Goal: Transaction & Acquisition: Obtain resource

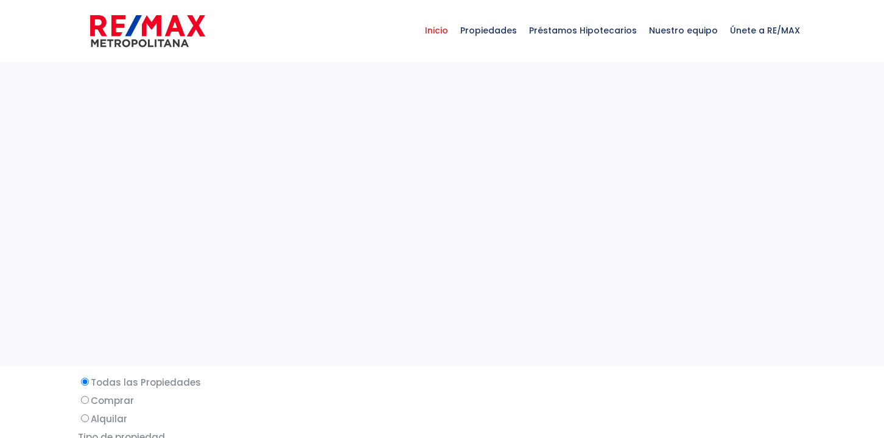
select select
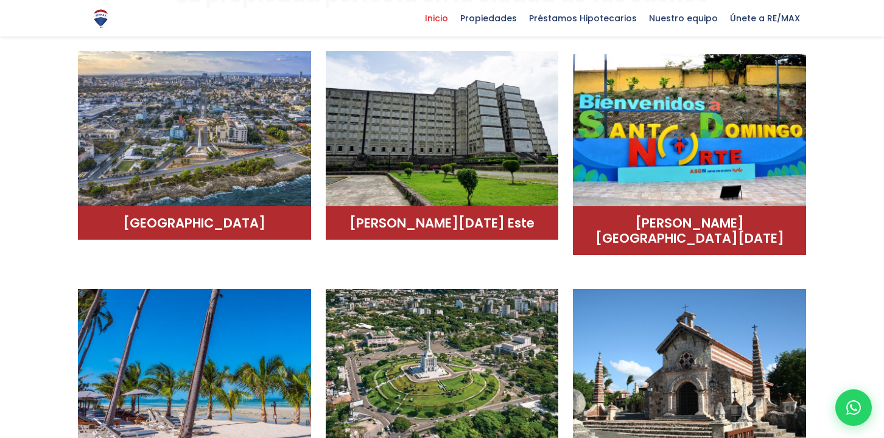
scroll to position [747, 0]
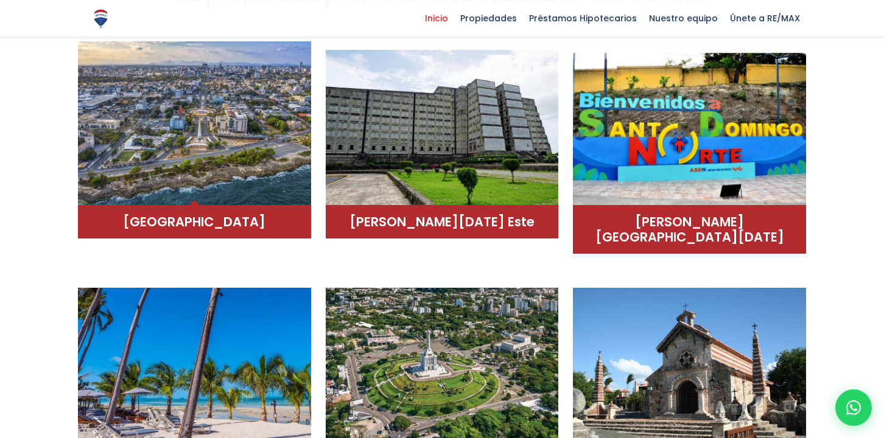
click at [244, 153] on img at bounding box center [194, 123] width 233 height 164
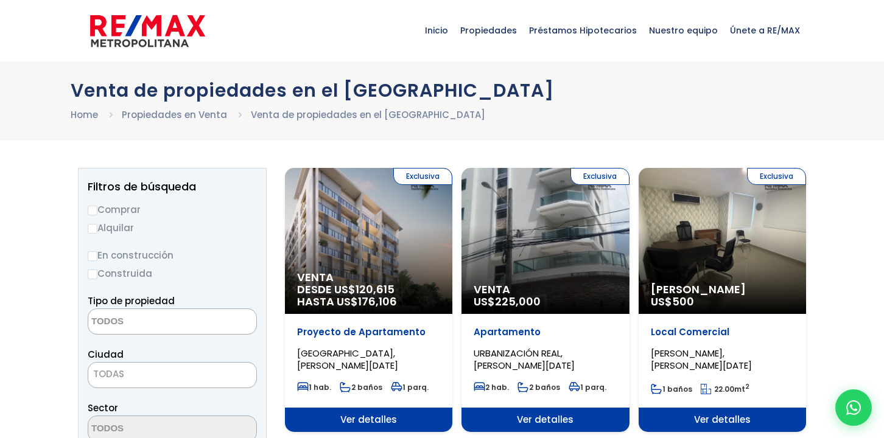
select select
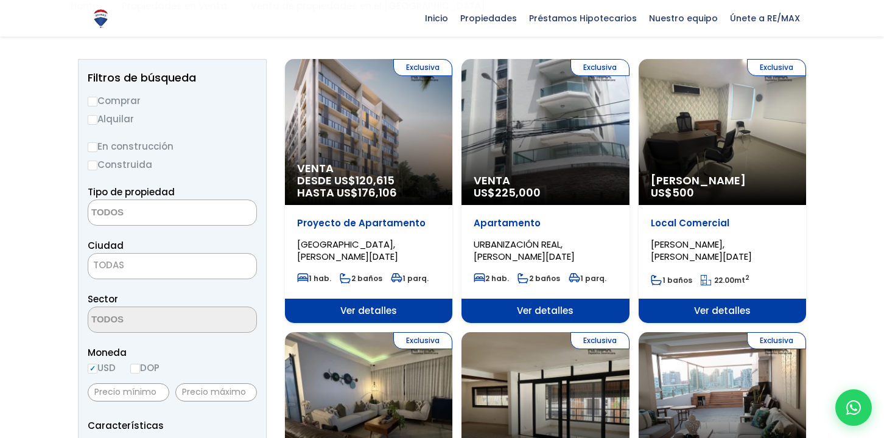
scroll to position [110, 0]
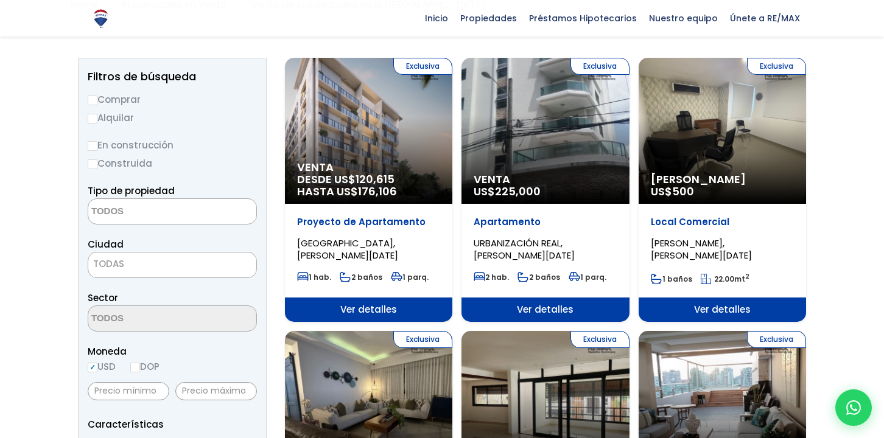
click at [91, 114] on input "Alquilar" at bounding box center [93, 119] width 10 height 10
radio input "true"
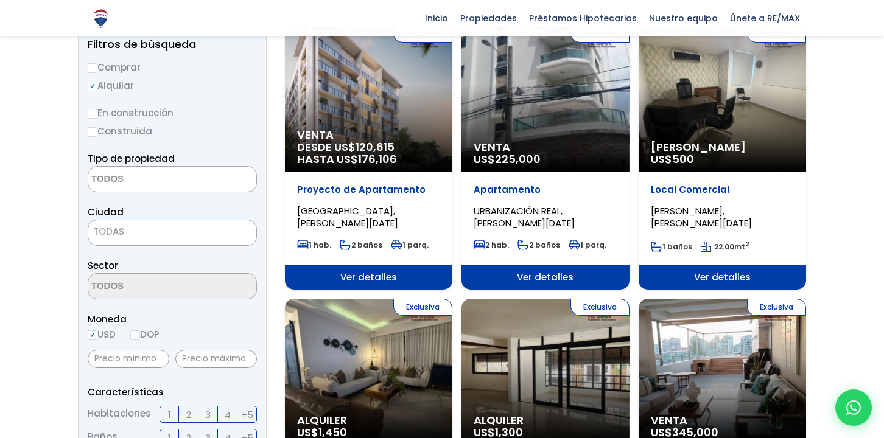
scroll to position [166, 0]
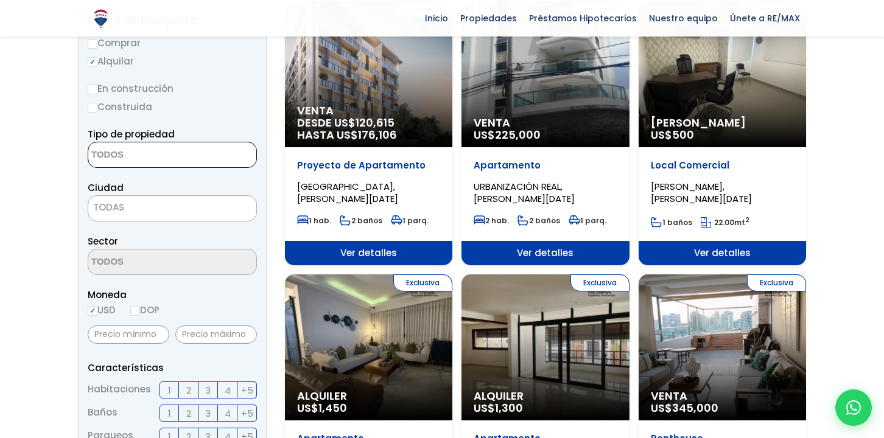
click at [121, 153] on textarea "Search" at bounding box center [147, 155] width 118 height 26
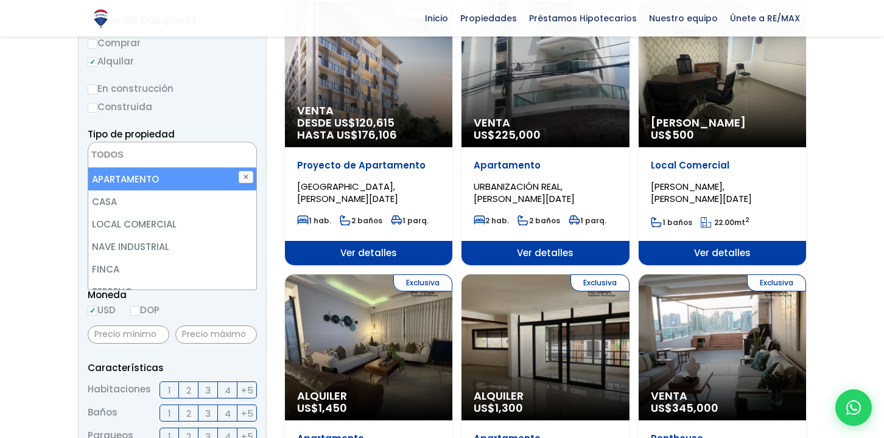
click at [125, 187] on li "APARTAMENTO" at bounding box center [172, 179] width 168 height 23
select select "apartment"
click at [208, 106] on label "Construida" at bounding box center [172, 106] width 169 height 15
click at [0, 0] on input "Construida" at bounding box center [0, 0] width 0 height 0
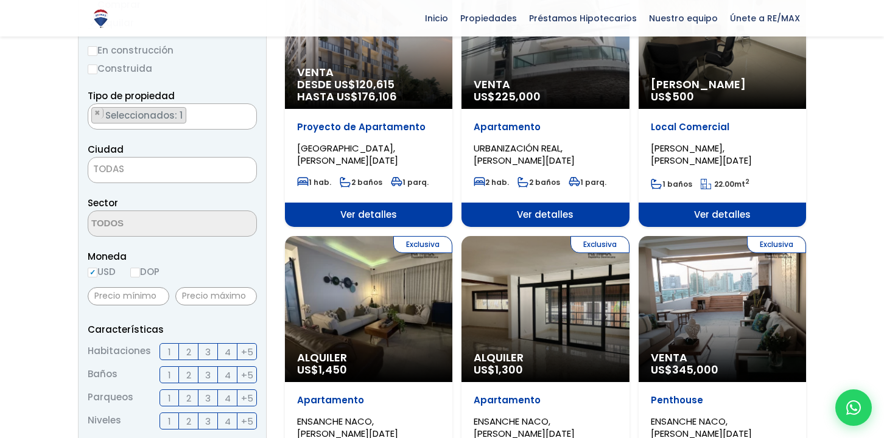
scroll to position [209, 0]
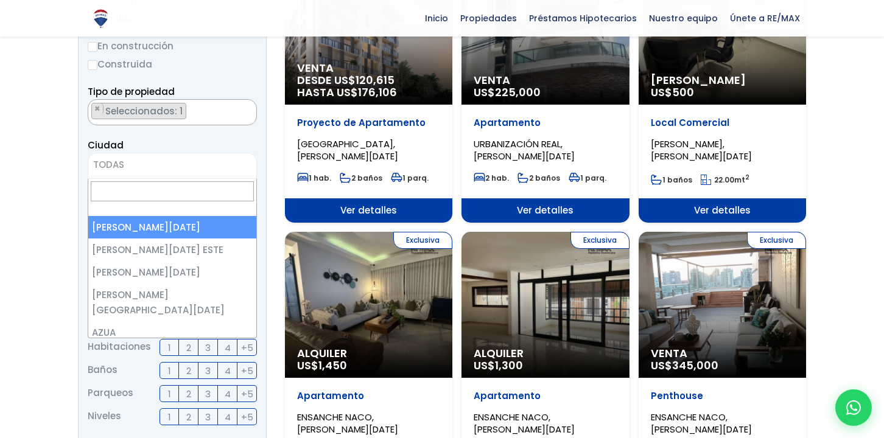
click at [128, 164] on span "TODAS" at bounding box center [172, 164] width 168 height 17
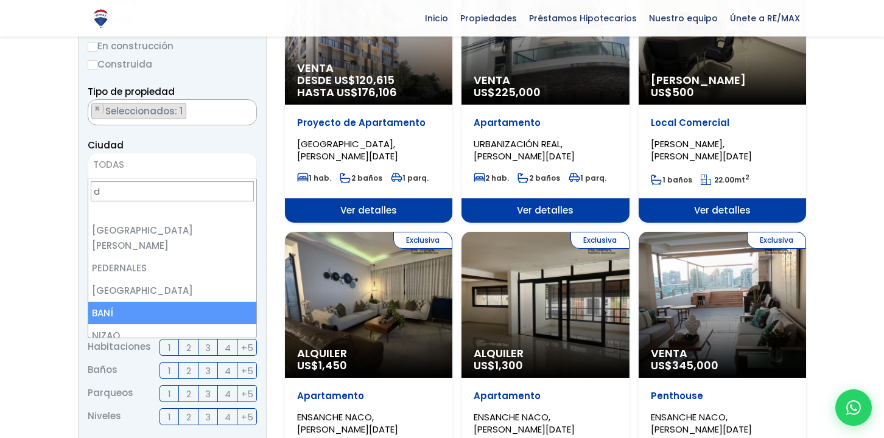
scroll to position [0, 0]
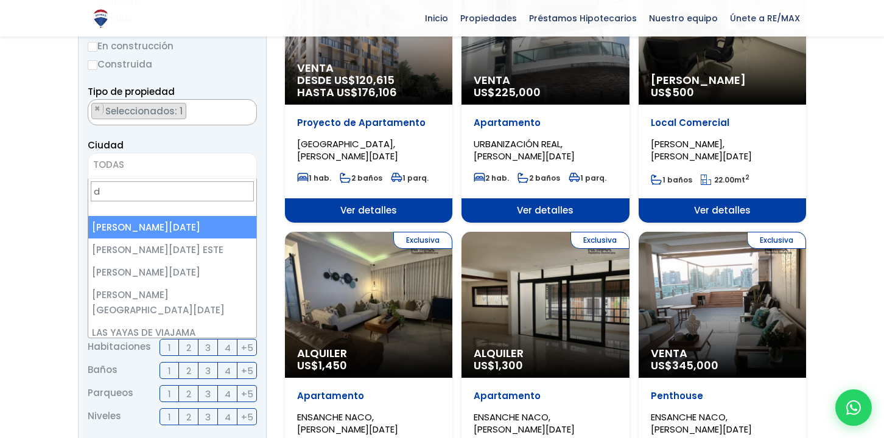
type input "d"
select select "1"
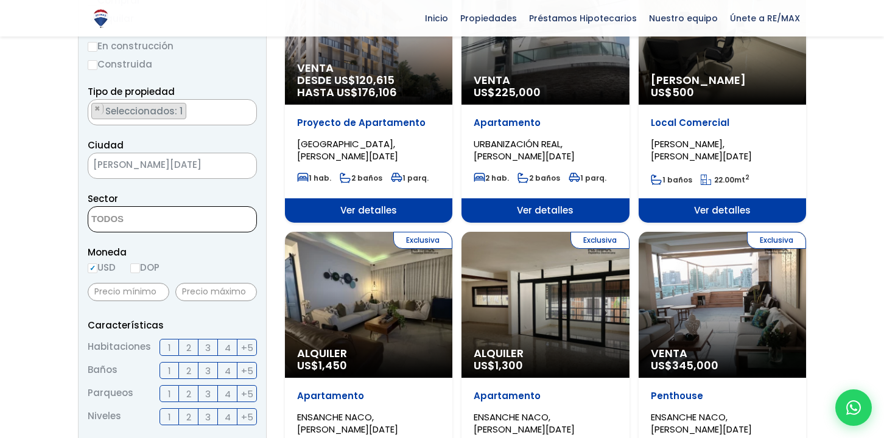
click at [137, 223] on textarea "Search" at bounding box center [147, 220] width 118 height 26
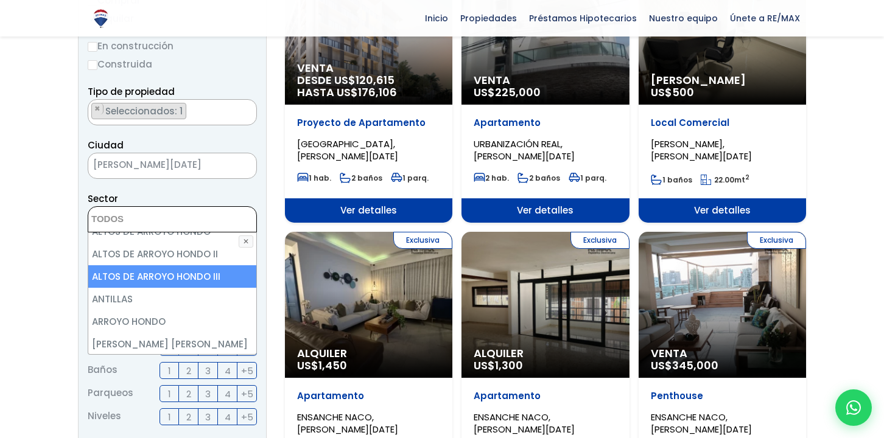
scroll to position [143, 0]
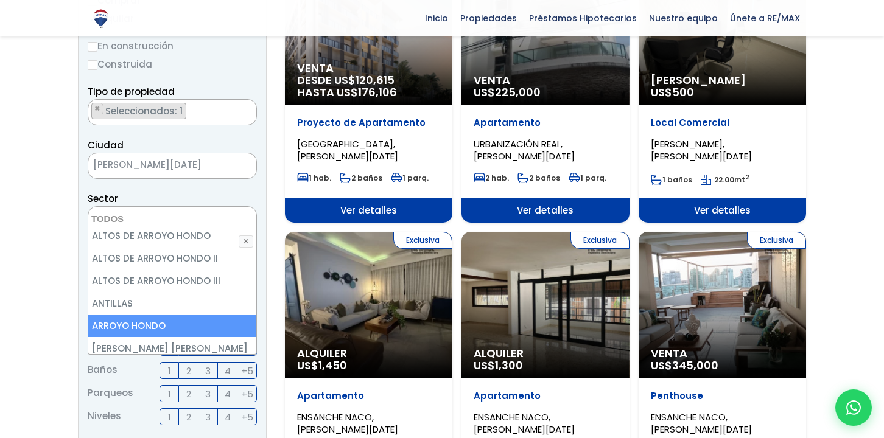
click at [125, 317] on li "ARROYO HONDO" at bounding box center [172, 326] width 168 height 23
select select "98"
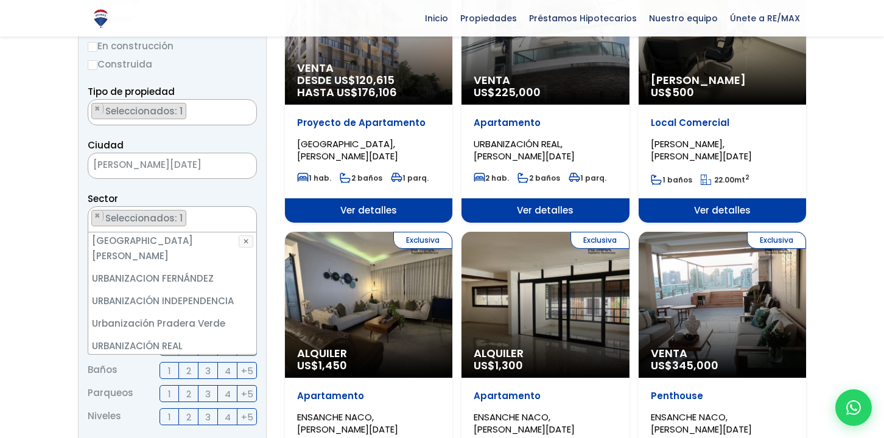
scroll to position [5477, 0]
click at [139, 380] on li "Viejo Arroyo Hondo" at bounding box center [172, 391] width 168 height 23
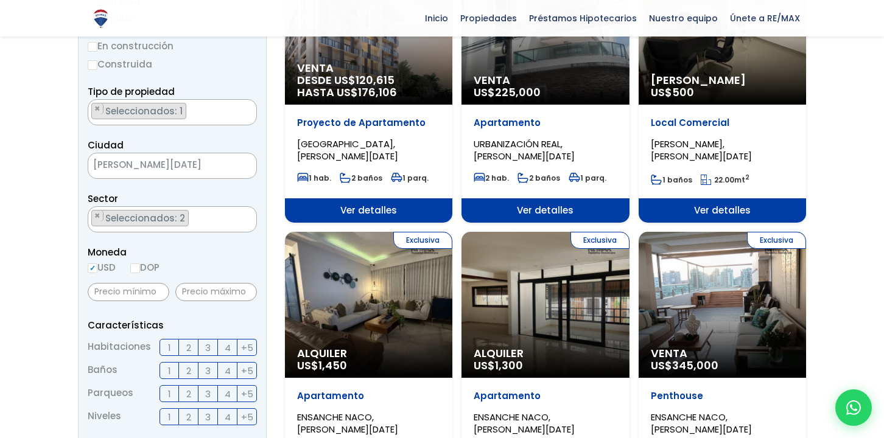
click at [139, 269] on input "DOP" at bounding box center [135, 269] width 10 height 10
radio input "true"
click at [91, 265] on input "USD" at bounding box center [93, 269] width 10 height 10
radio input "true"
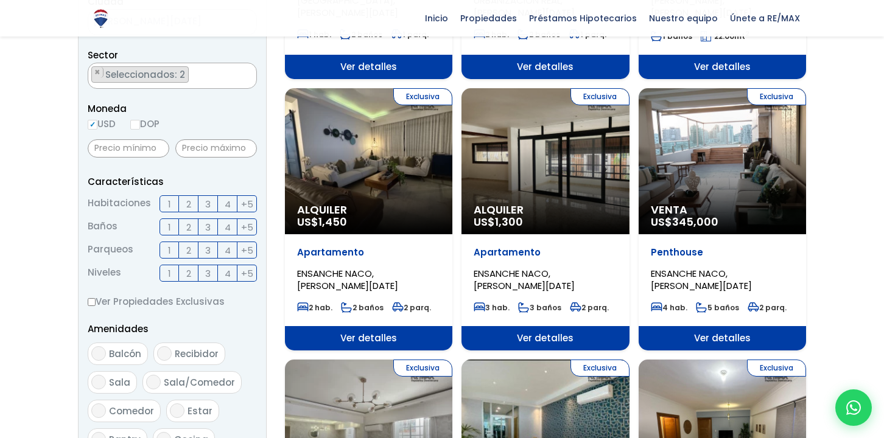
scroll to position [363, 0]
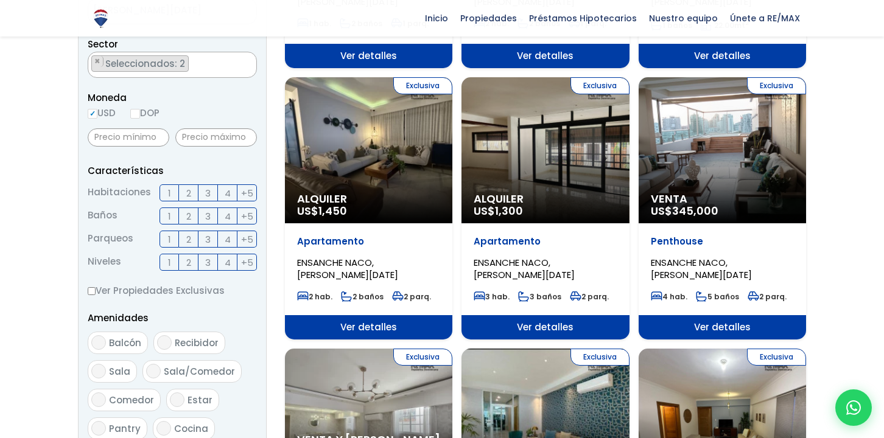
click at [207, 188] on span "3" at bounding box center [207, 193] width 5 height 15
click at [0, 0] on input "3" at bounding box center [0, 0] width 0 height 0
click at [191, 214] on label "2" at bounding box center [188, 216] width 19 height 17
click at [0, 0] on input "2" at bounding box center [0, 0] width 0 height 0
click at [172, 239] on label "1" at bounding box center [168, 239] width 19 height 17
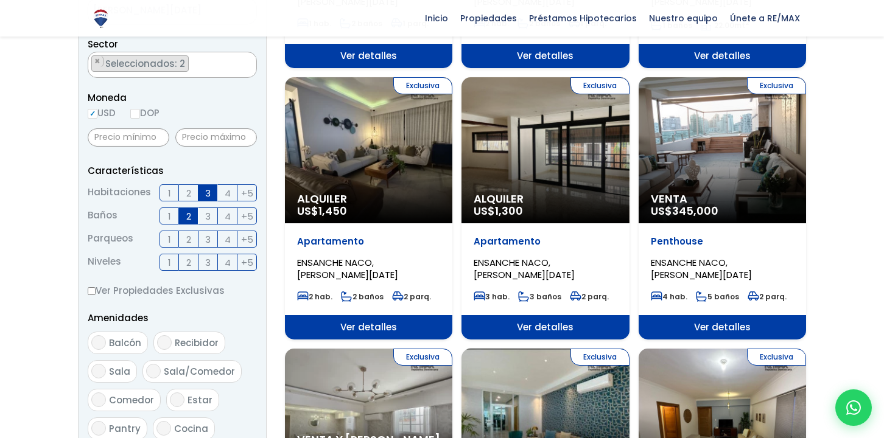
click at [0, 0] on input "1" at bounding box center [0, 0] width 0 height 0
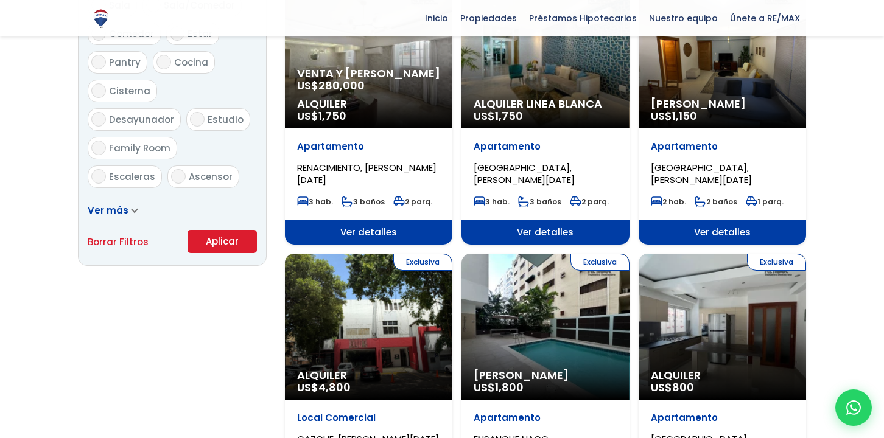
scroll to position [731, 0]
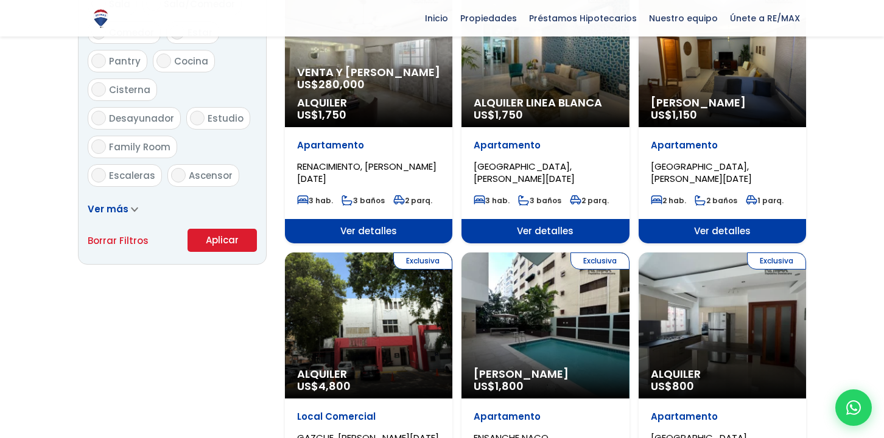
click at [211, 239] on button "Aplicar" at bounding box center [221, 240] width 69 height 23
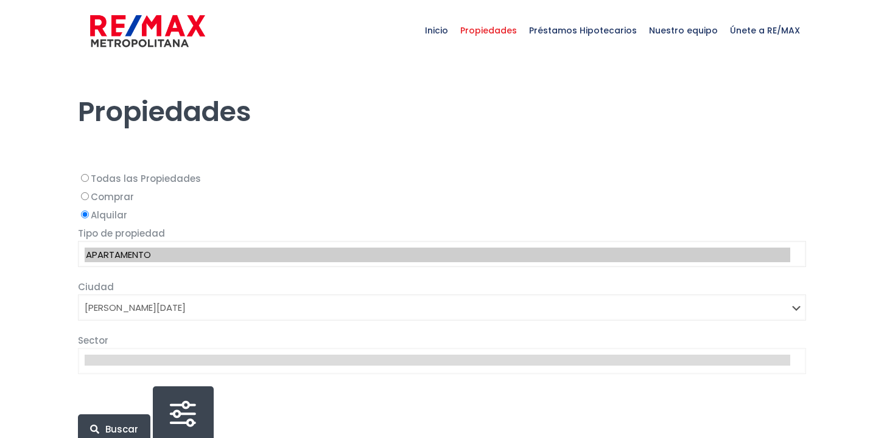
select select "1"
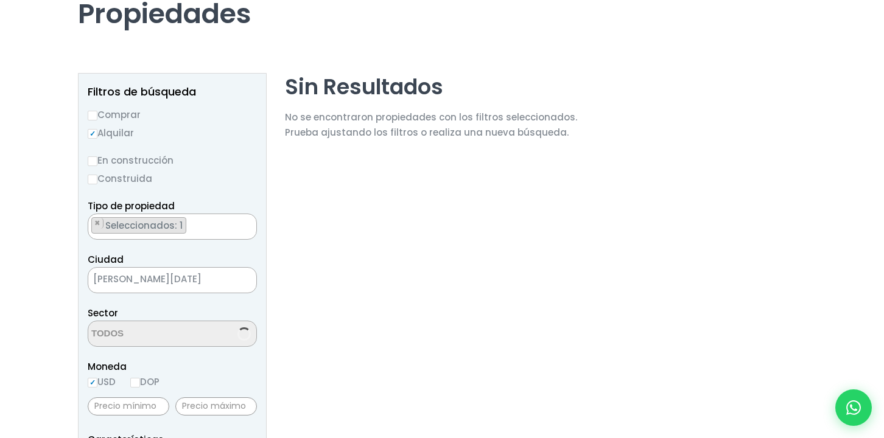
select select "98"
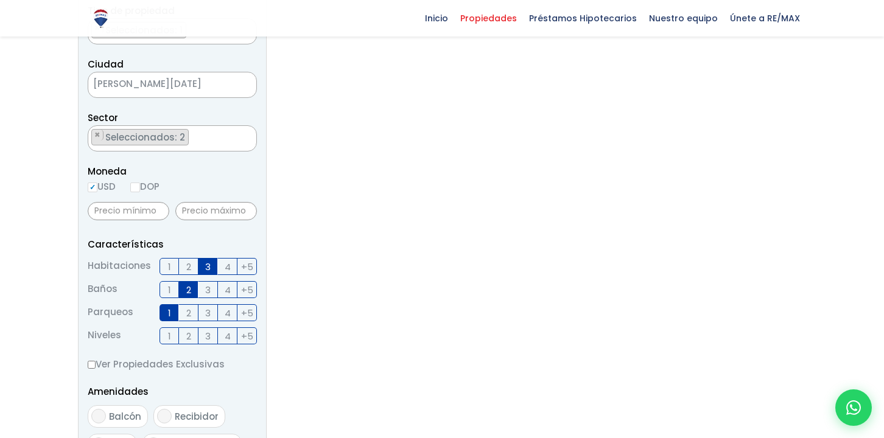
scroll to position [298, 0]
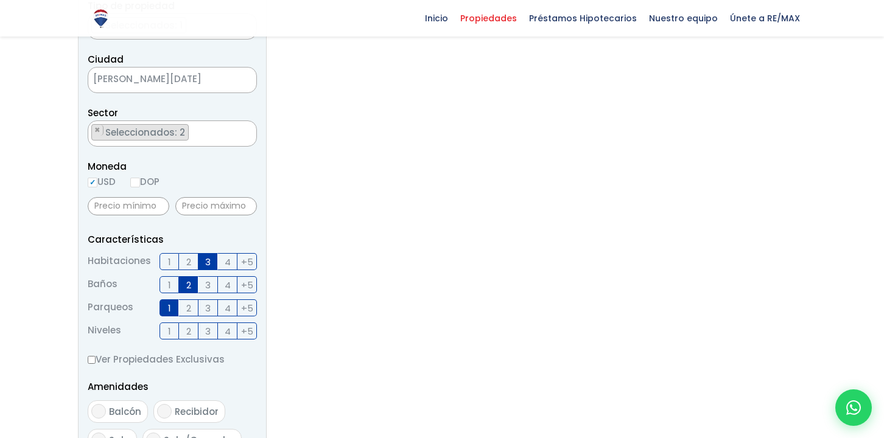
click at [185, 310] on label "2" at bounding box center [188, 307] width 19 height 17
click at [0, 0] on input "2" at bounding box center [0, 0] width 0 height 0
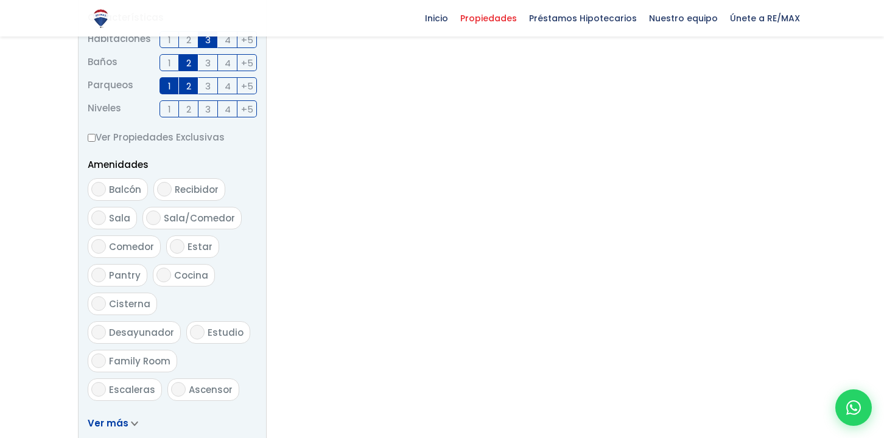
scroll to position [522, 0]
click at [103, 193] on label "Balcón" at bounding box center [118, 188] width 60 height 23
click at [103, 193] on input "Balcón" at bounding box center [98, 187] width 15 height 15
click at [103, 193] on label "Balcón" at bounding box center [118, 188] width 60 height 23
click at [103, 193] on input "Balcón" at bounding box center [98, 187] width 15 height 15
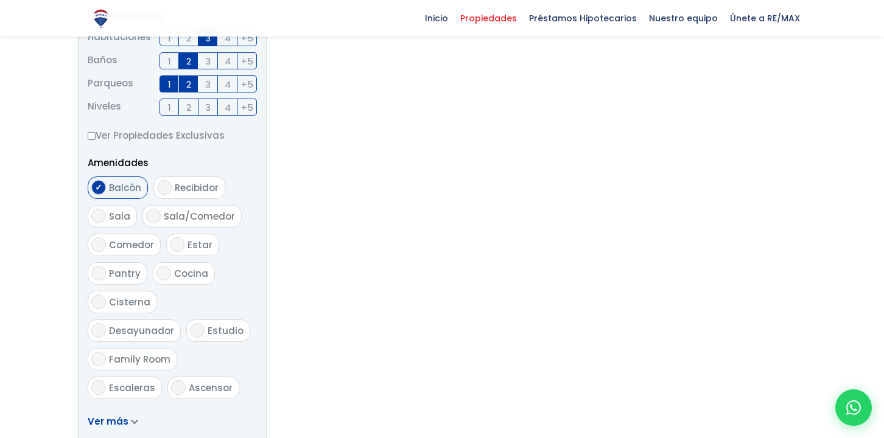
checkbox input "false"
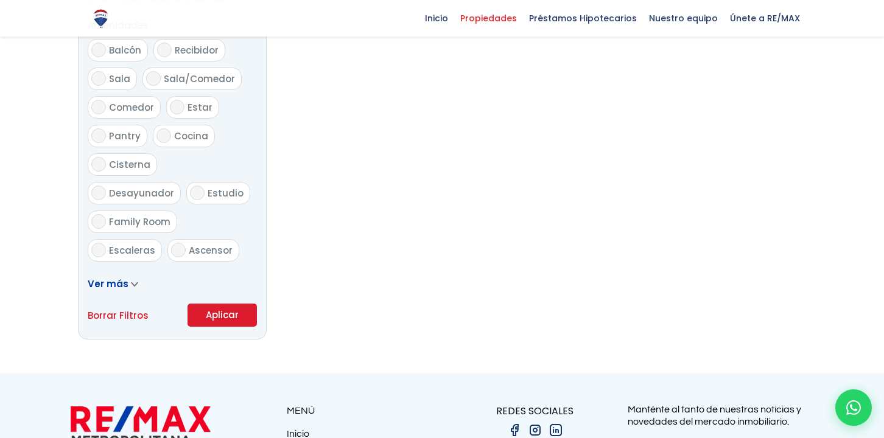
scroll to position [796, 0]
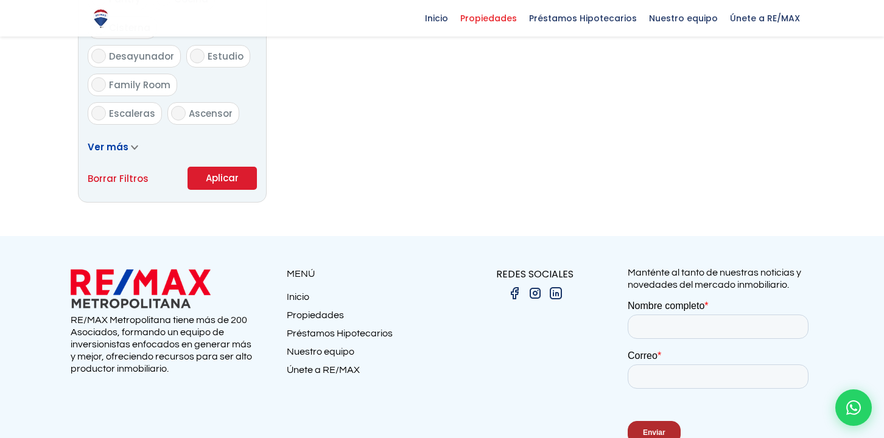
click at [220, 173] on button "Aplicar" at bounding box center [221, 178] width 69 height 23
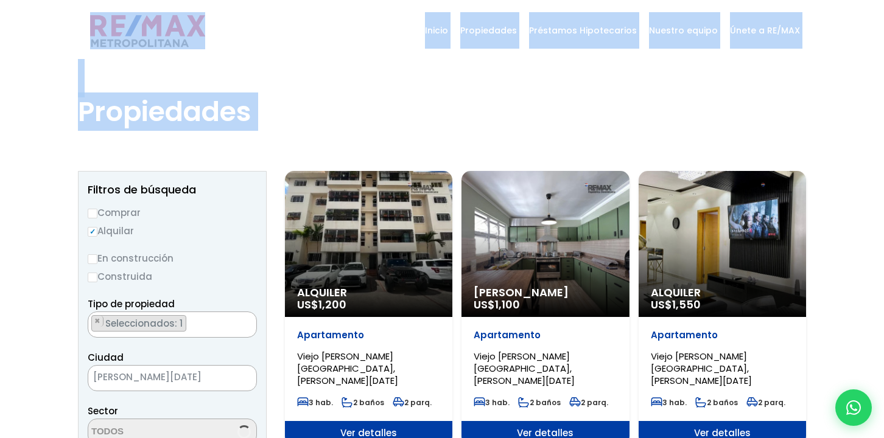
drag, startPoint x: 0, startPoint y: 0, endPoint x: 284, endPoint y: 54, distance: 289.2
select select "98"
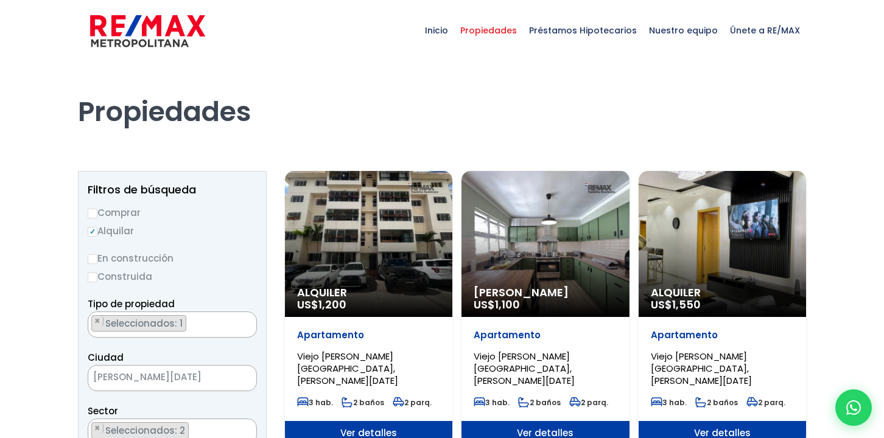
click at [320, 39] on div "Inicio Propiedades Préstamos Hipotecarios Calculadora de préstamos Nuestro equi…" at bounding box center [442, 30] width 728 height 61
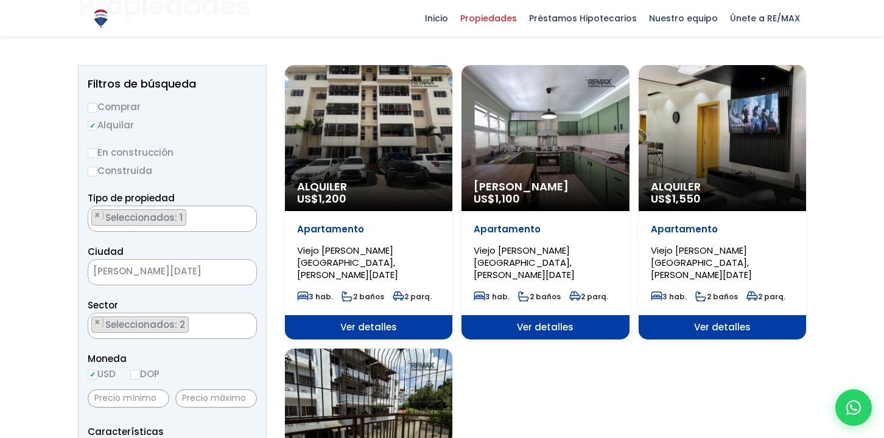
scroll to position [104, 0]
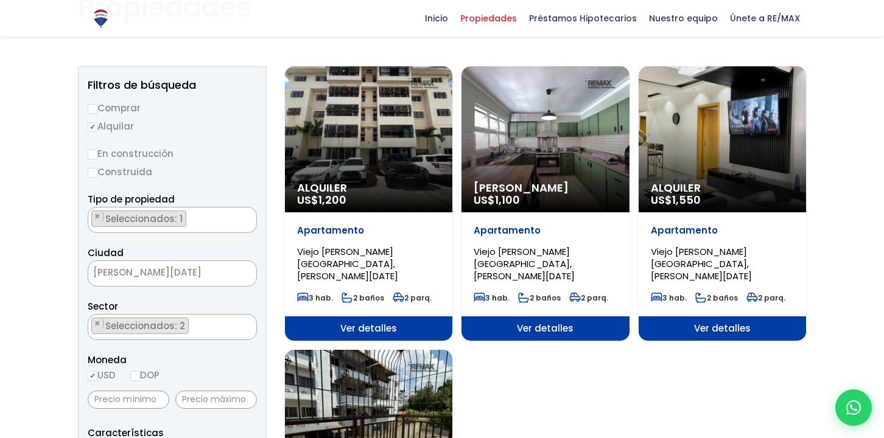
click at [397, 128] on div "Alquiler US$ 1,200" at bounding box center [368, 139] width 167 height 146
click at [380, 148] on div "Alquiler US$ 1,200" at bounding box center [368, 139] width 167 height 146
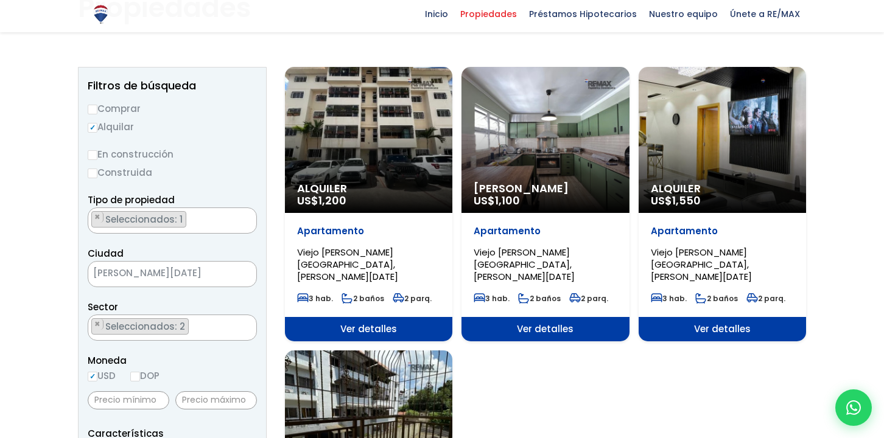
scroll to position [131, 0]
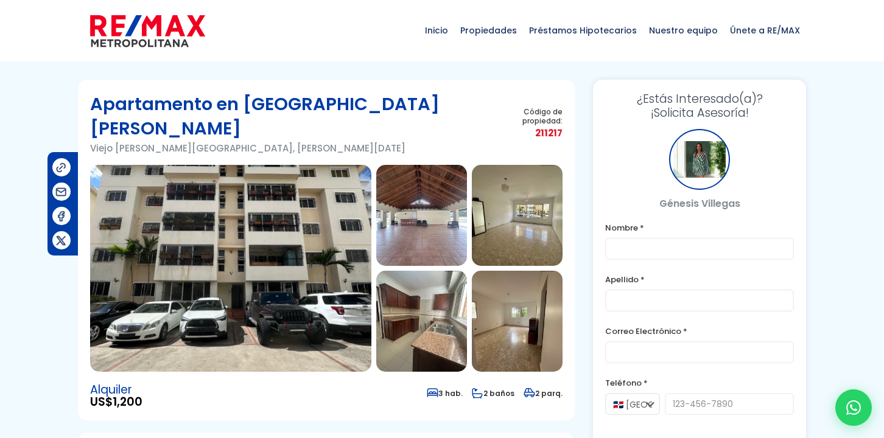
click at [425, 206] on img at bounding box center [421, 215] width 91 height 101
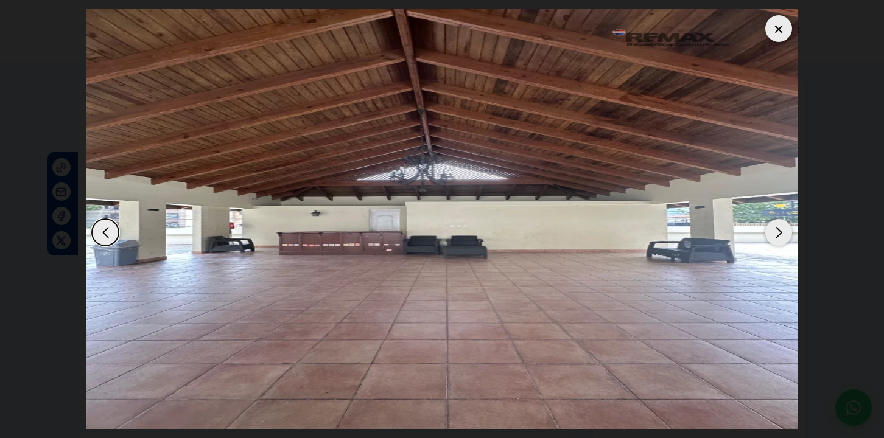
click at [774, 236] on div "Next slide" at bounding box center [778, 232] width 27 height 27
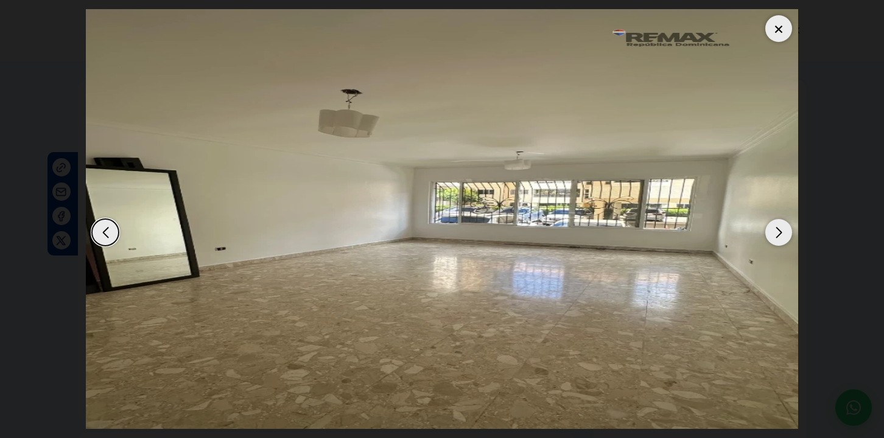
click at [774, 236] on div "Next slide" at bounding box center [778, 232] width 27 height 27
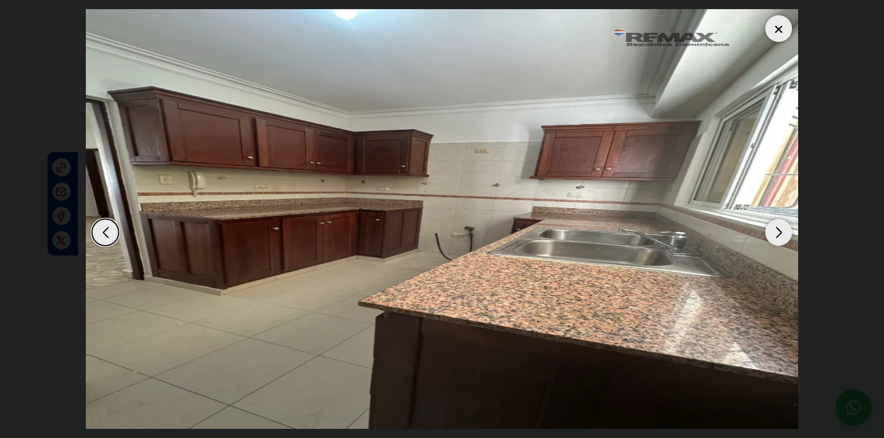
click at [774, 236] on div "Next slide" at bounding box center [778, 232] width 27 height 27
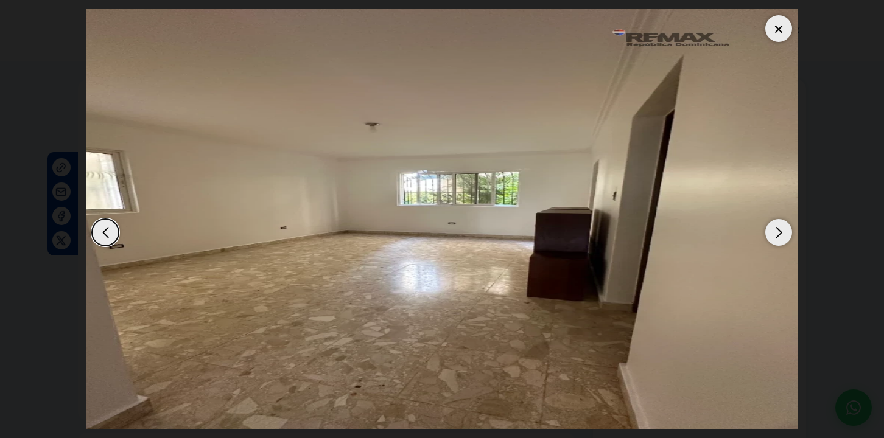
click at [774, 236] on div "Next slide" at bounding box center [778, 232] width 27 height 27
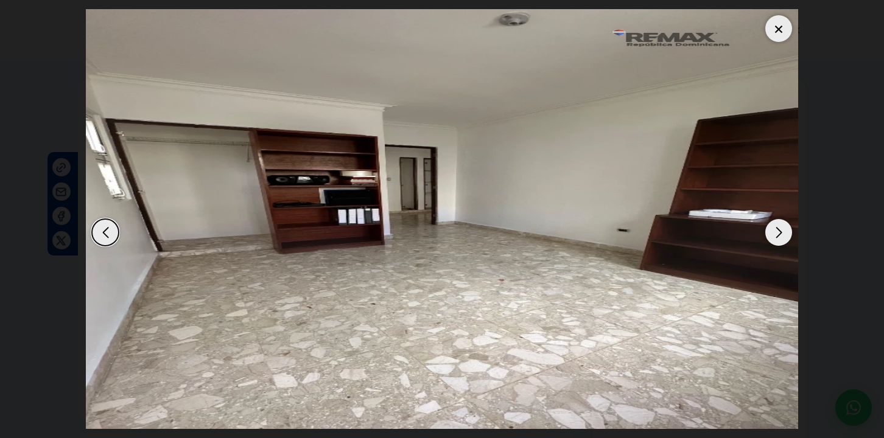
click at [774, 236] on div "Next slide" at bounding box center [778, 232] width 27 height 27
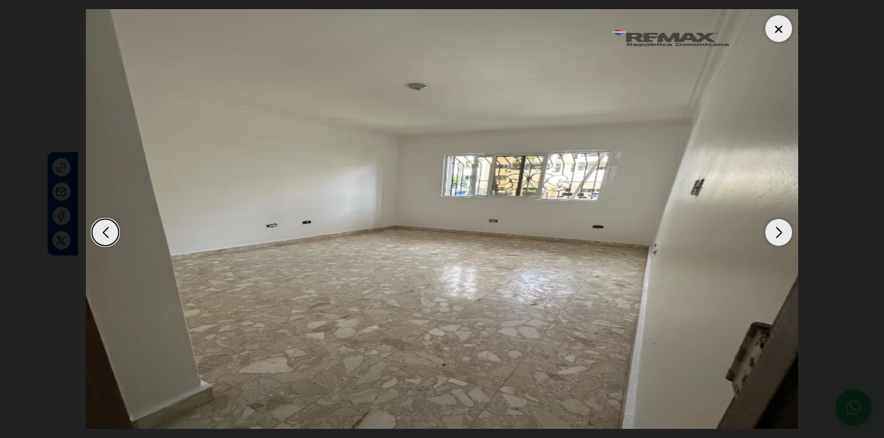
click at [774, 236] on div "Next slide" at bounding box center [778, 232] width 27 height 27
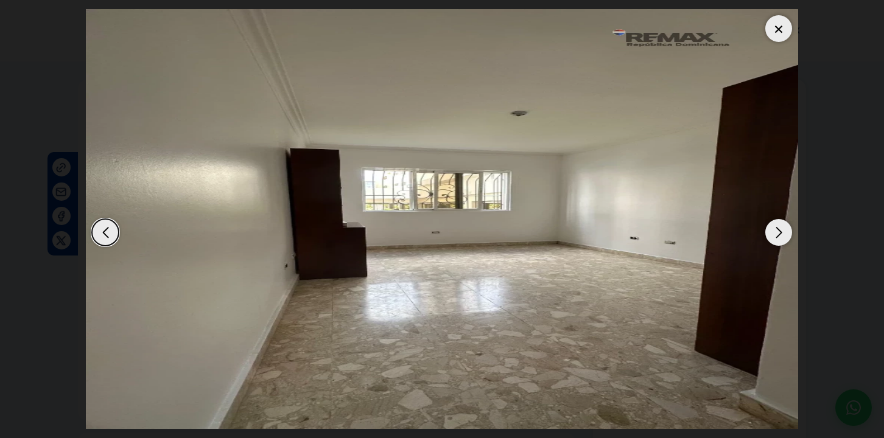
click at [774, 236] on div "Next slide" at bounding box center [778, 232] width 27 height 27
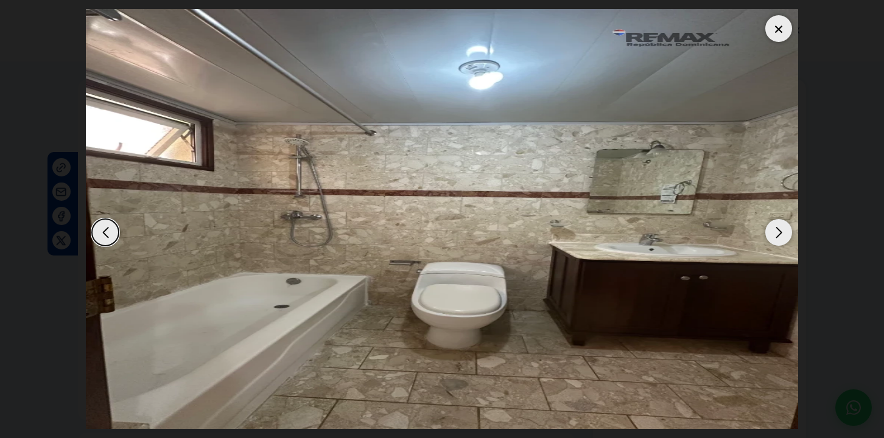
click at [774, 236] on div "Next slide" at bounding box center [778, 232] width 27 height 27
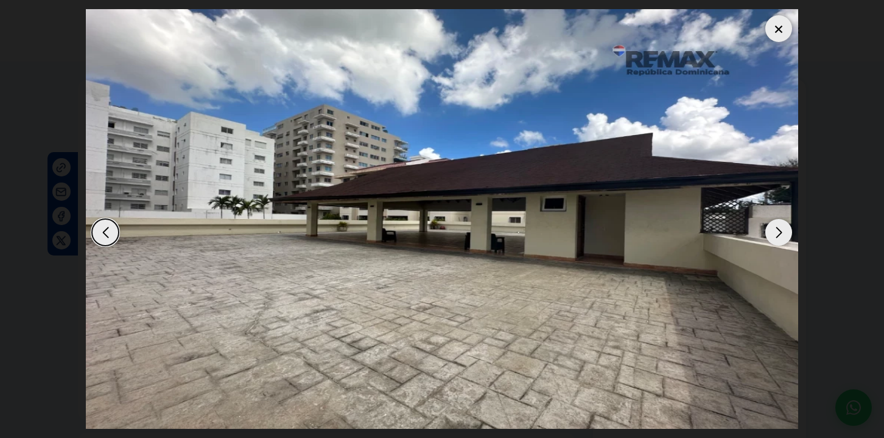
click at [774, 236] on div "Next slide" at bounding box center [778, 232] width 27 height 27
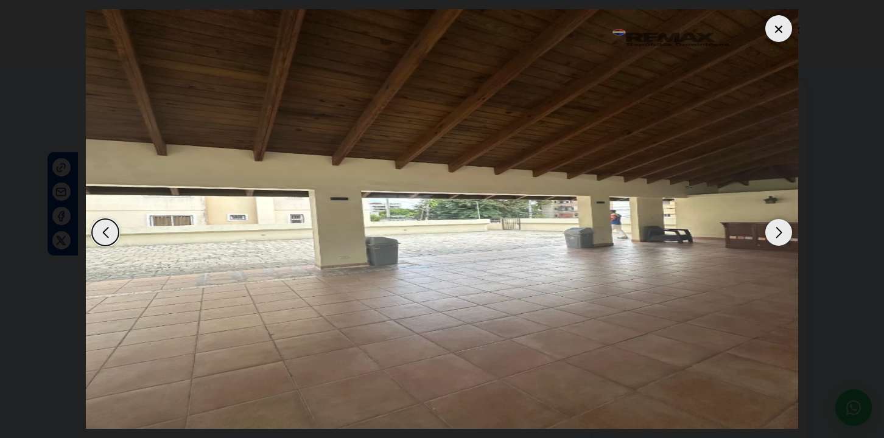
click at [774, 236] on div "Next slide" at bounding box center [778, 232] width 27 height 27
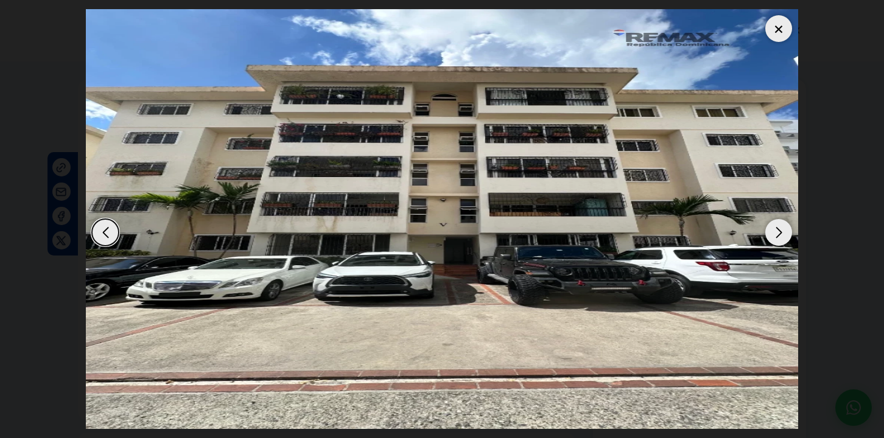
click at [783, 26] on div at bounding box center [778, 28] width 27 height 27
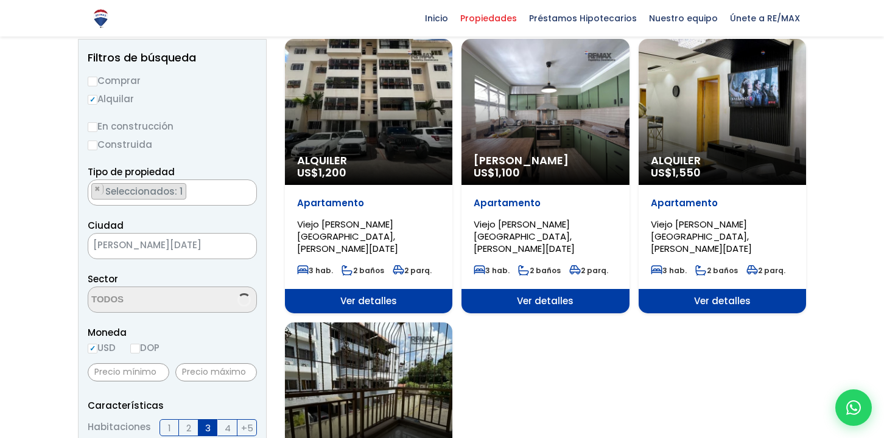
select select "98"
click at [528, 113] on div "Alquiler Amueblado US$ 1,100" at bounding box center [544, 112] width 167 height 146
click at [525, 222] on span "Viejo [PERSON_NAME][GEOGRAPHIC_DATA], [PERSON_NAME][DATE]" at bounding box center [524, 236] width 101 height 37
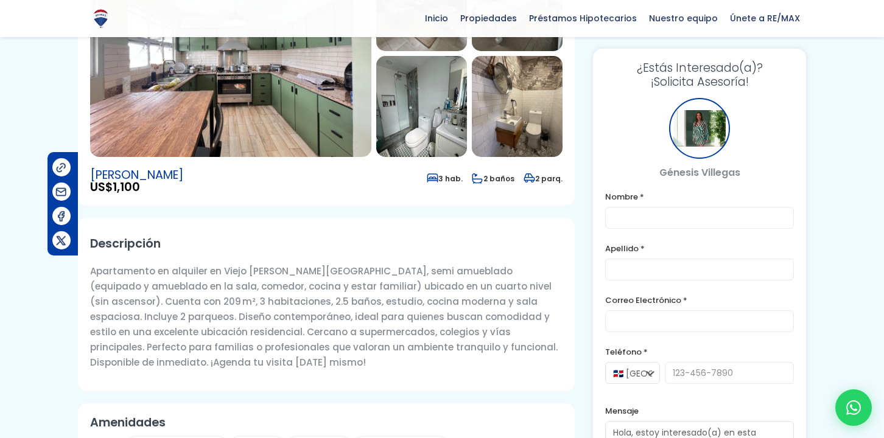
scroll to position [218, 0]
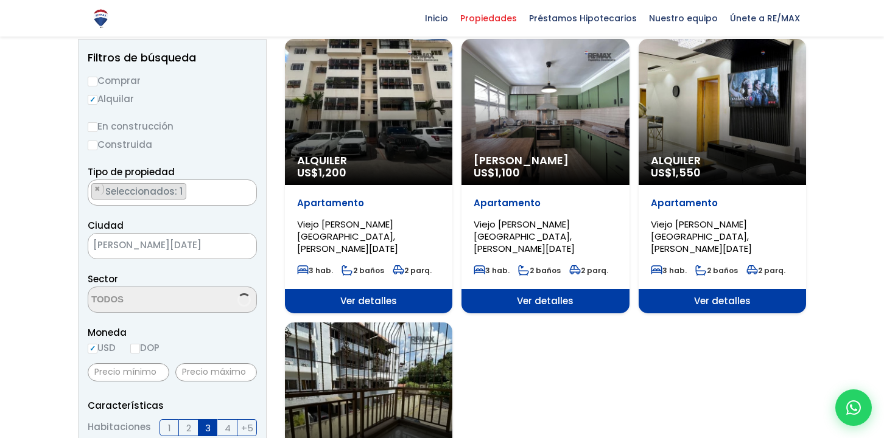
scroll to position [3402, 0]
select select "98"
click at [725, 78] on div "Alquiler US$ 1,550" at bounding box center [721, 112] width 167 height 146
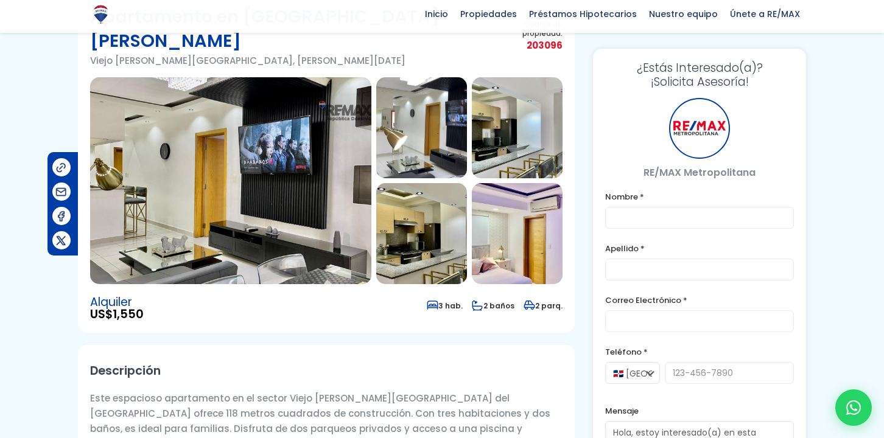
scroll to position [98, 0]
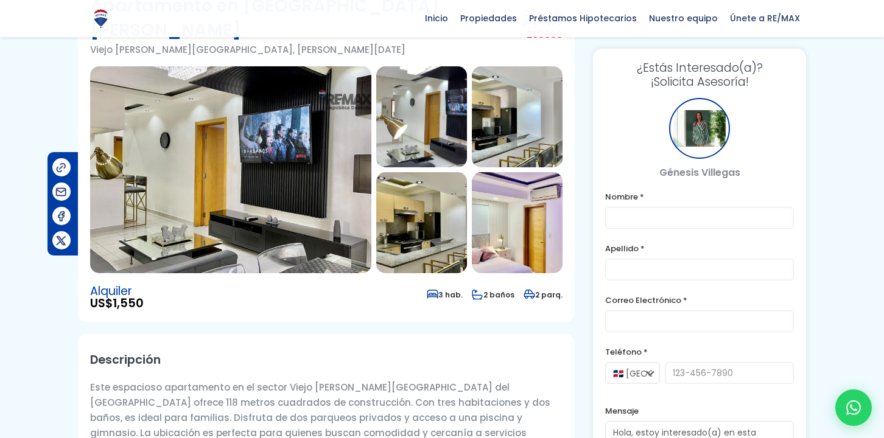
click at [326, 156] on img at bounding box center [230, 169] width 281 height 207
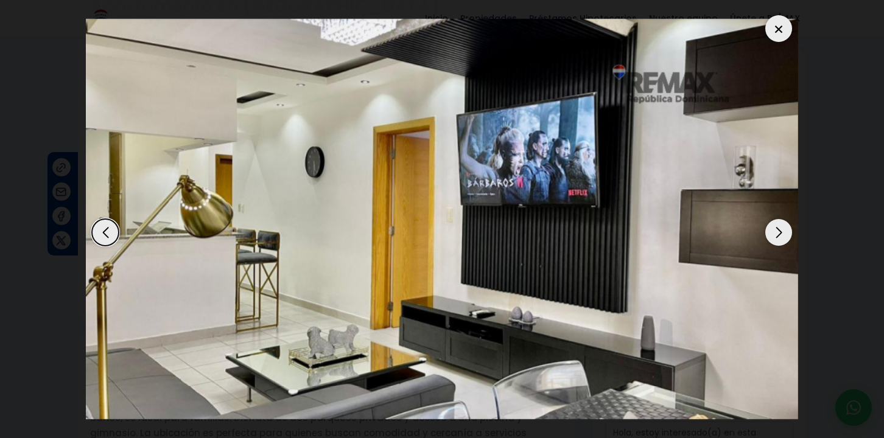
click at [780, 228] on div "Next slide" at bounding box center [778, 232] width 27 height 27
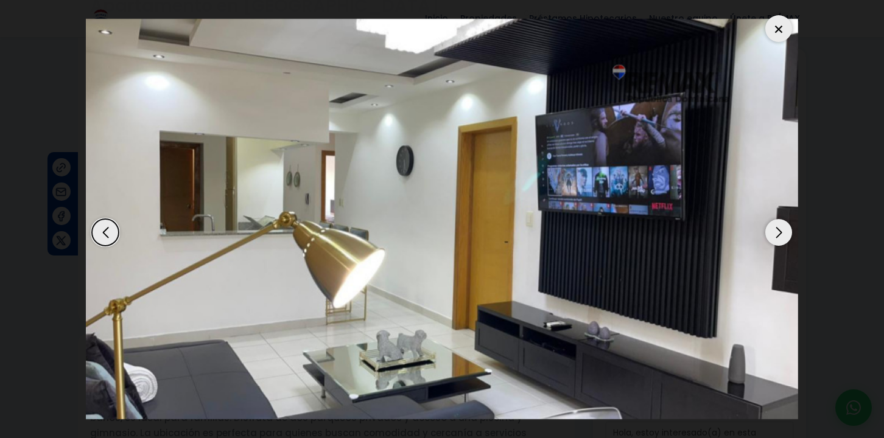
click at [780, 228] on div "Next slide" at bounding box center [778, 232] width 27 height 27
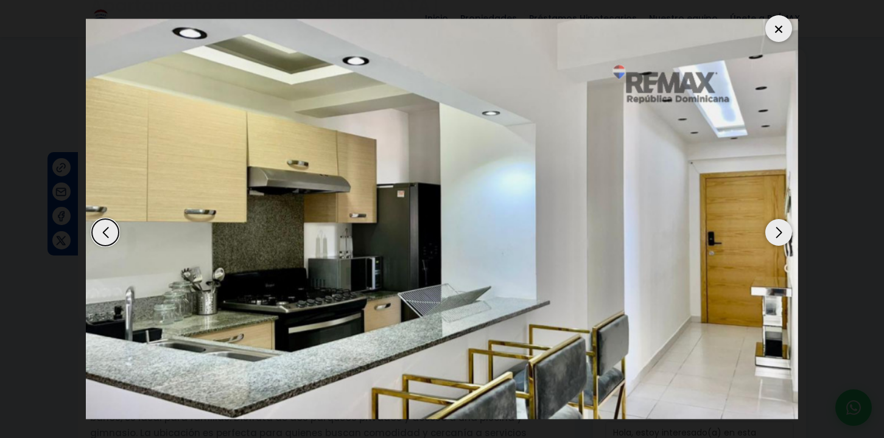
click at [780, 229] on div "Next slide" at bounding box center [778, 232] width 27 height 27
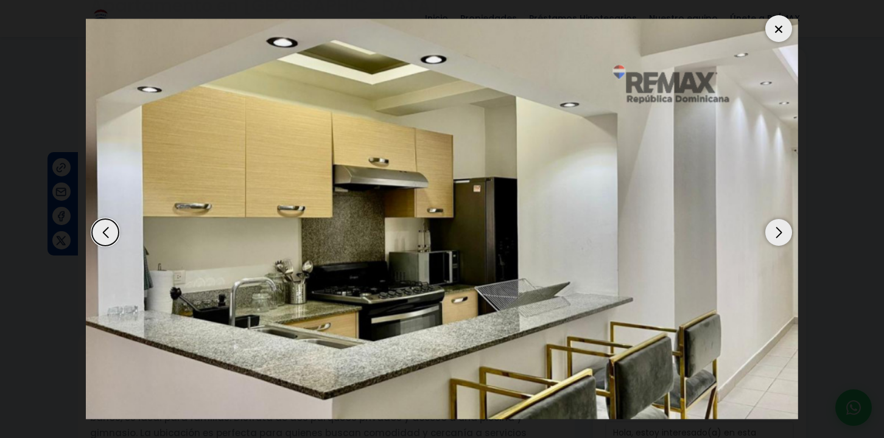
click at [780, 229] on div "Next slide" at bounding box center [778, 232] width 27 height 27
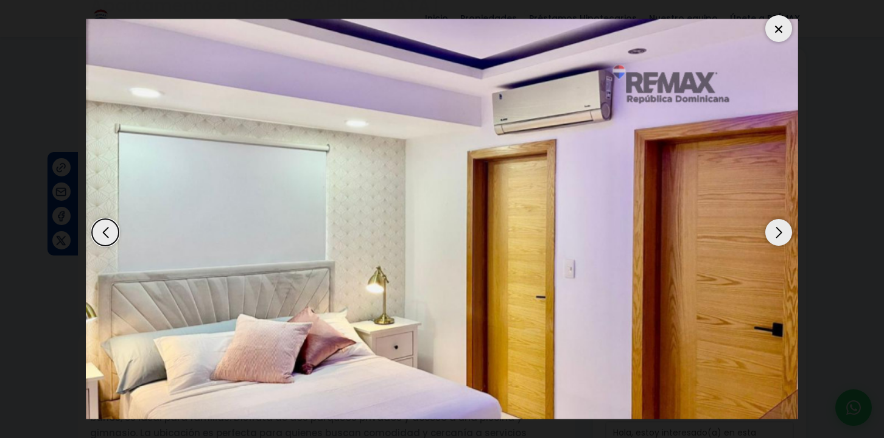
click at [781, 229] on div "Next slide" at bounding box center [778, 232] width 27 height 27
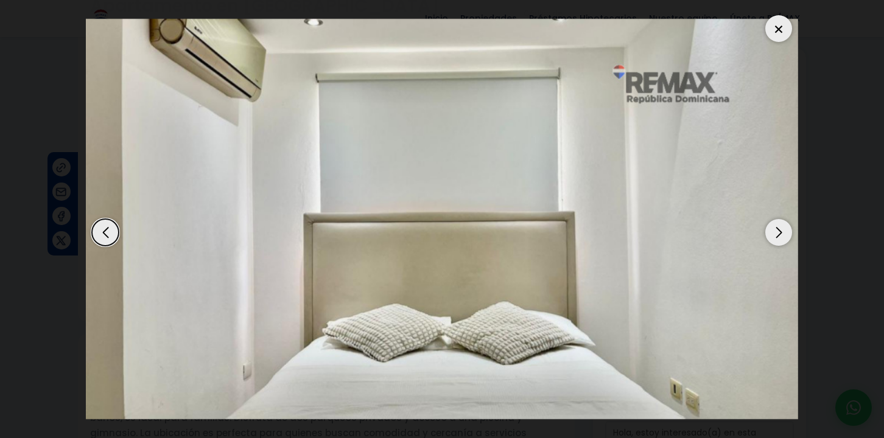
click at [781, 229] on div "Next slide" at bounding box center [778, 232] width 27 height 27
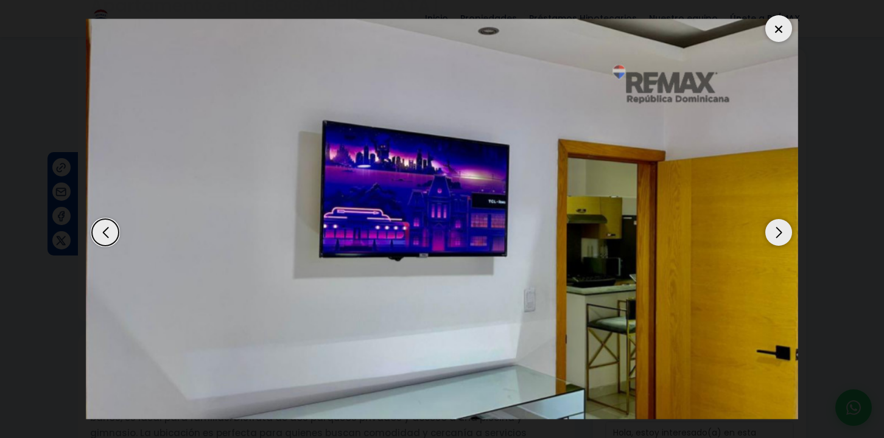
click at [781, 229] on div "Next slide" at bounding box center [778, 232] width 27 height 27
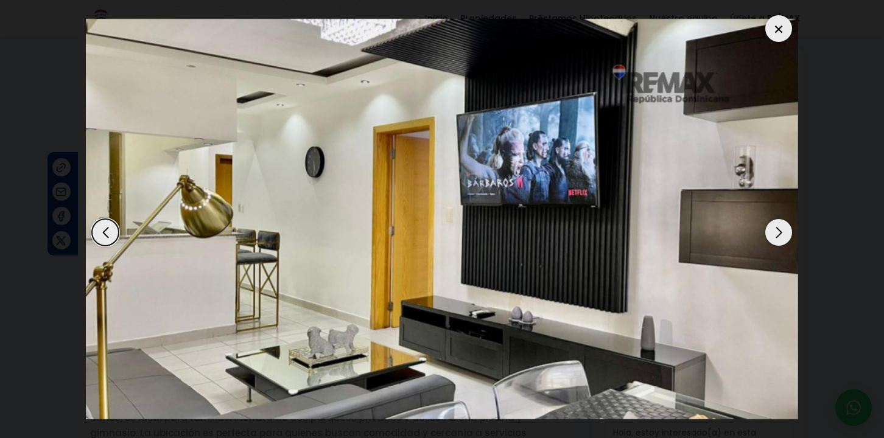
click at [779, 29] on div at bounding box center [778, 28] width 27 height 27
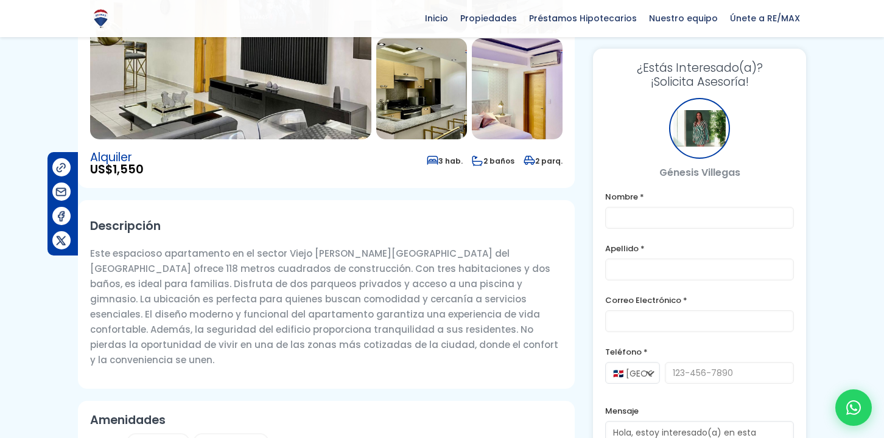
scroll to position [237, 0]
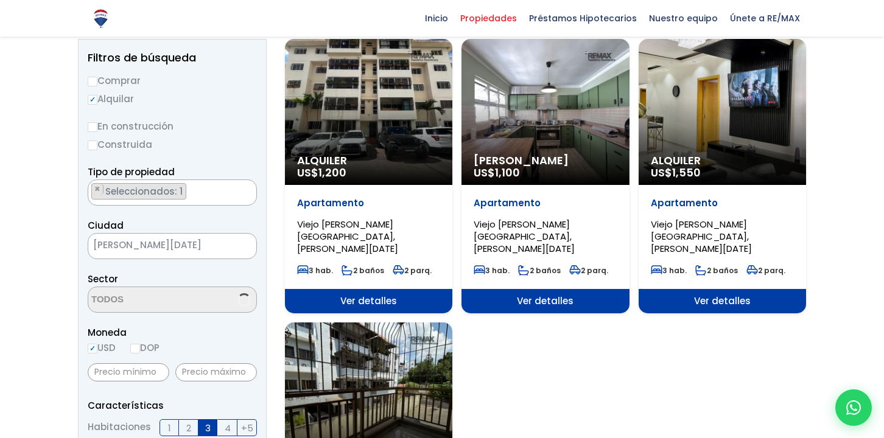
scroll to position [3402, 0]
select select "98"
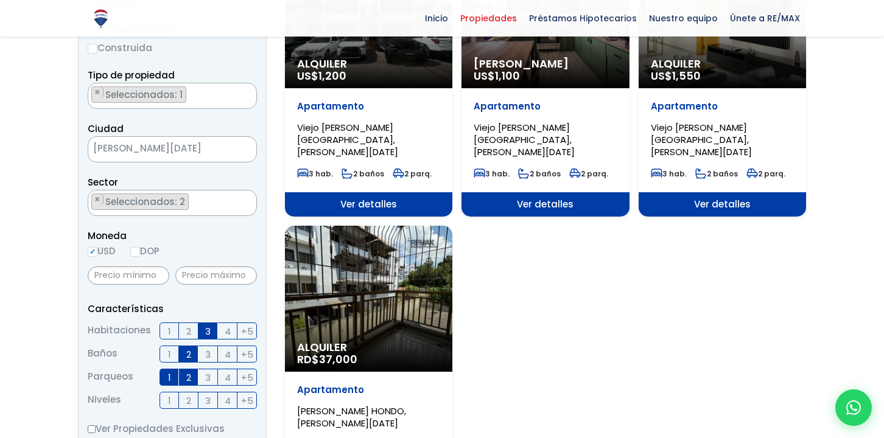
scroll to position [335, 0]
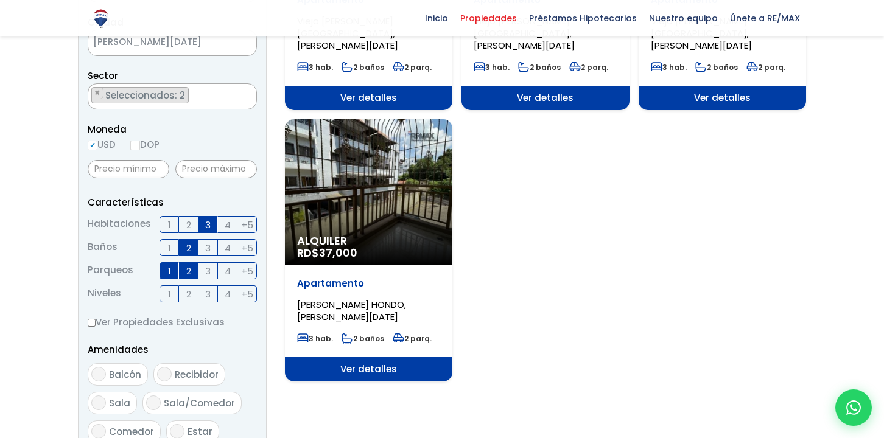
click at [383, 192] on div "Alquiler RD$ 37,000" at bounding box center [368, 192] width 167 height 146
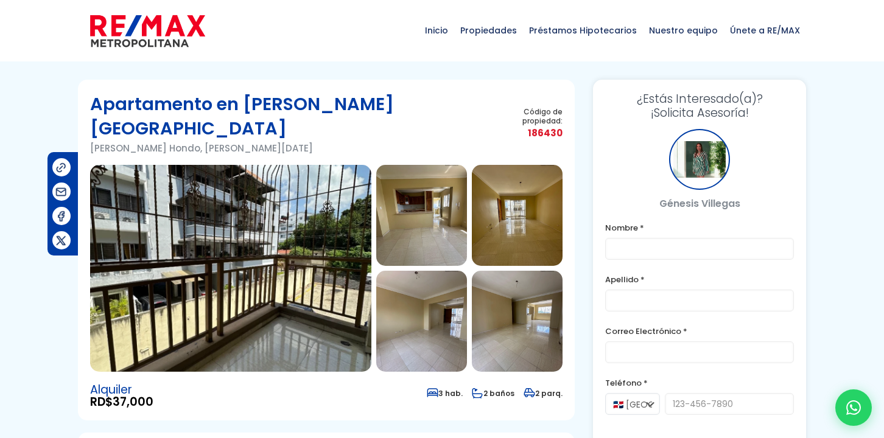
click at [344, 262] on img at bounding box center [230, 268] width 281 height 207
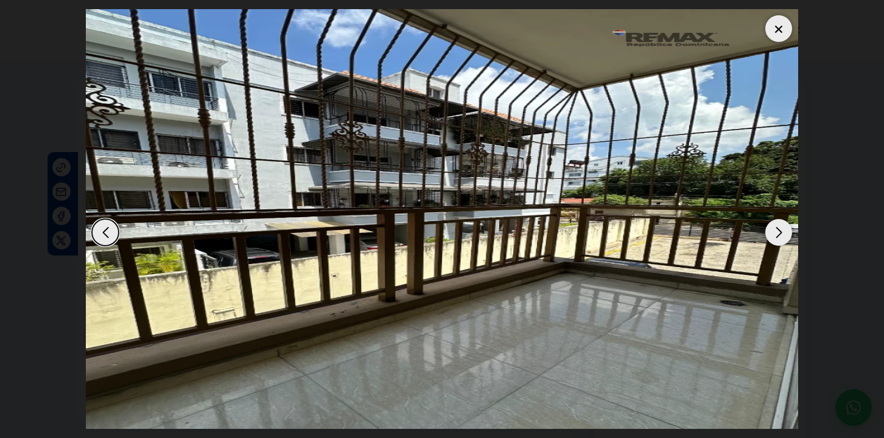
click at [781, 227] on div "Next slide" at bounding box center [778, 232] width 27 height 27
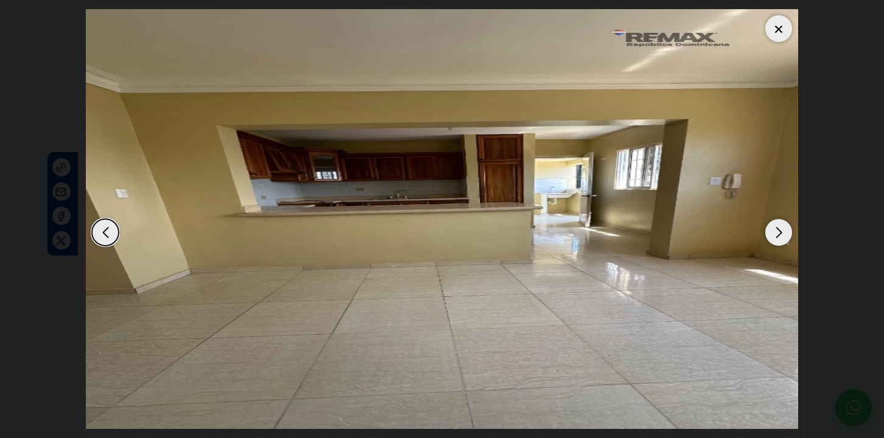
click at [782, 227] on div "Next slide" at bounding box center [778, 232] width 27 height 27
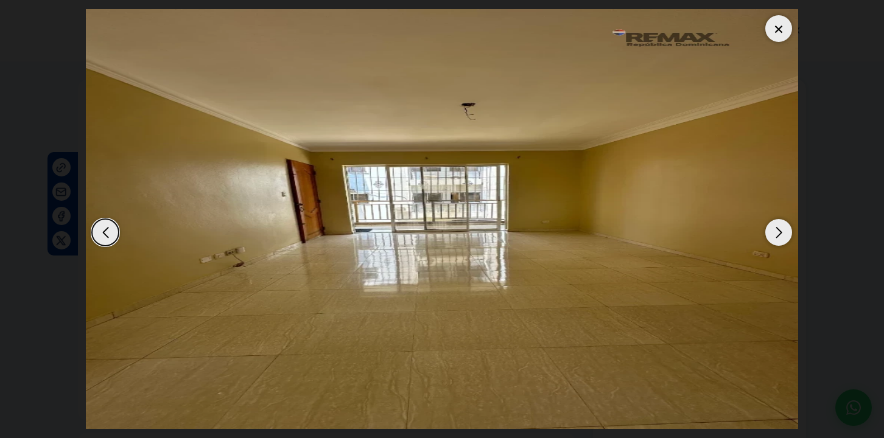
click at [783, 228] on div "Next slide" at bounding box center [778, 232] width 27 height 27
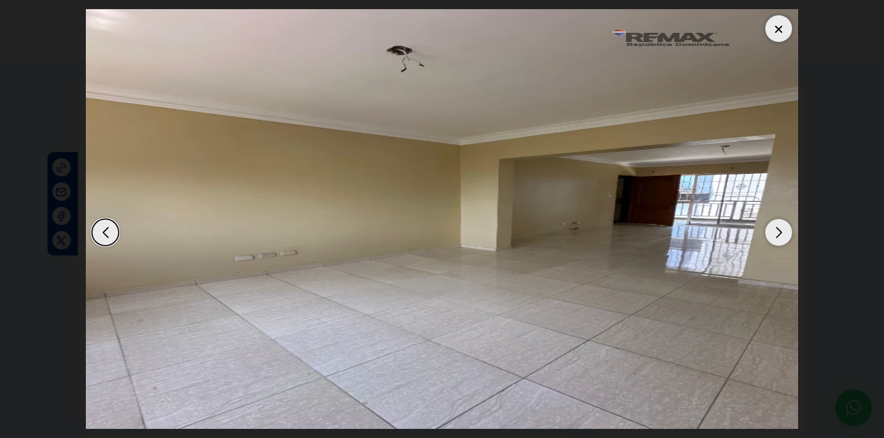
click at [783, 228] on div "Next slide" at bounding box center [778, 232] width 27 height 27
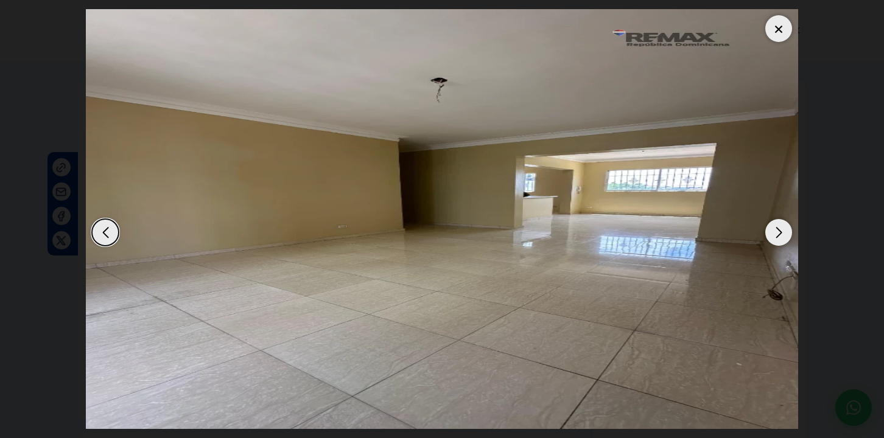
click at [783, 228] on div "Next slide" at bounding box center [778, 232] width 27 height 27
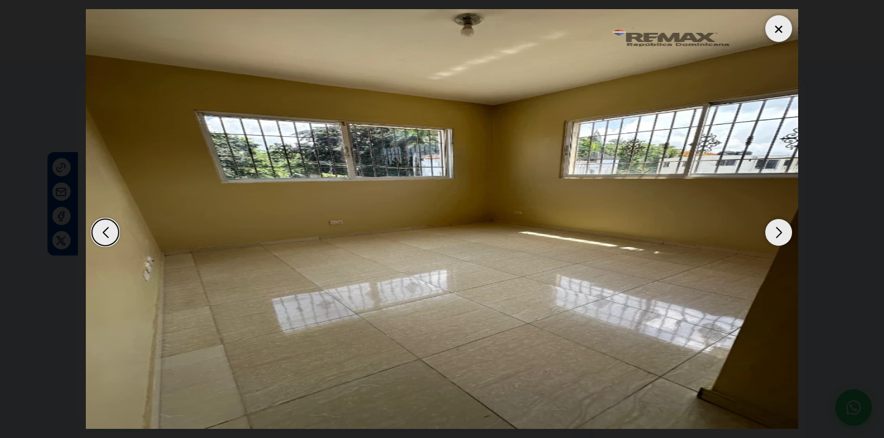
click at [784, 228] on div "Next slide" at bounding box center [778, 232] width 27 height 27
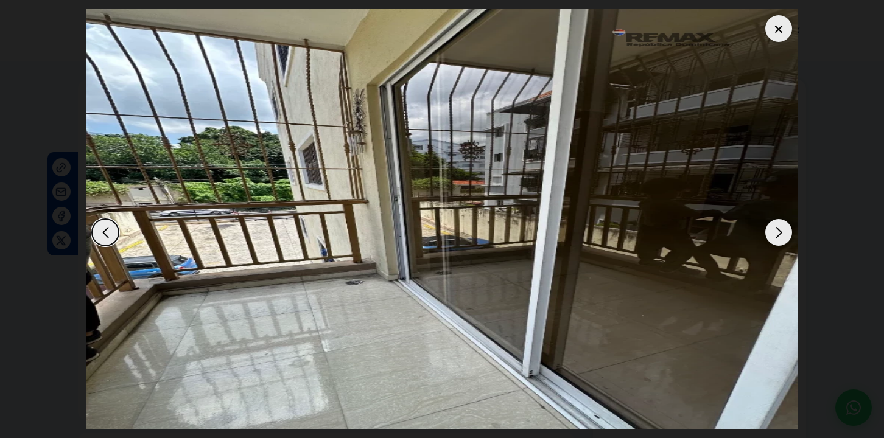
click at [784, 228] on div "Next slide" at bounding box center [778, 232] width 27 height 27
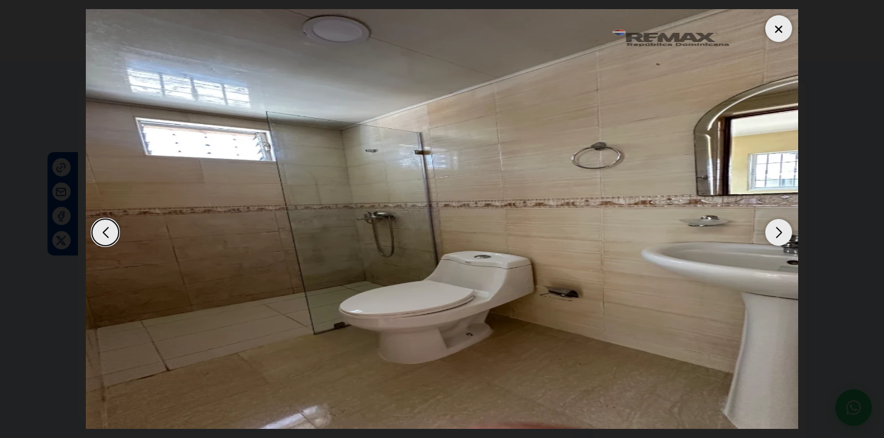
click at [785, 228] on div "Next slide" at bounding box center [778, 232] width 27 height 27
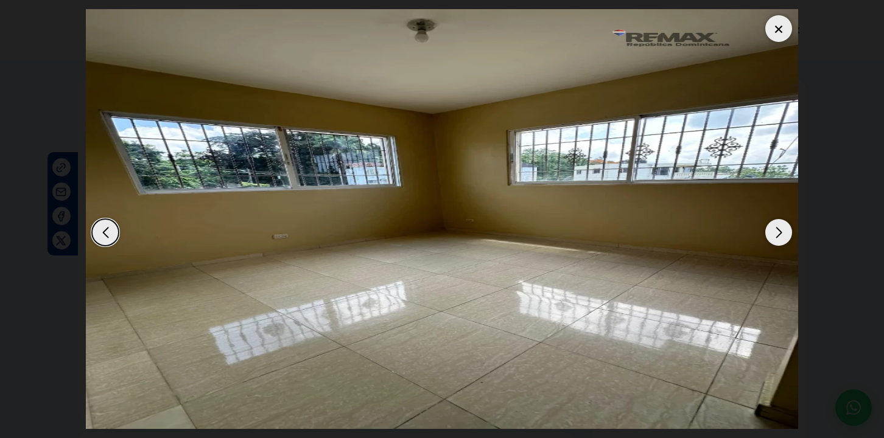
click at [785, 228] on div "Next slide" at bounding box center [778, 232] width 27 height 27
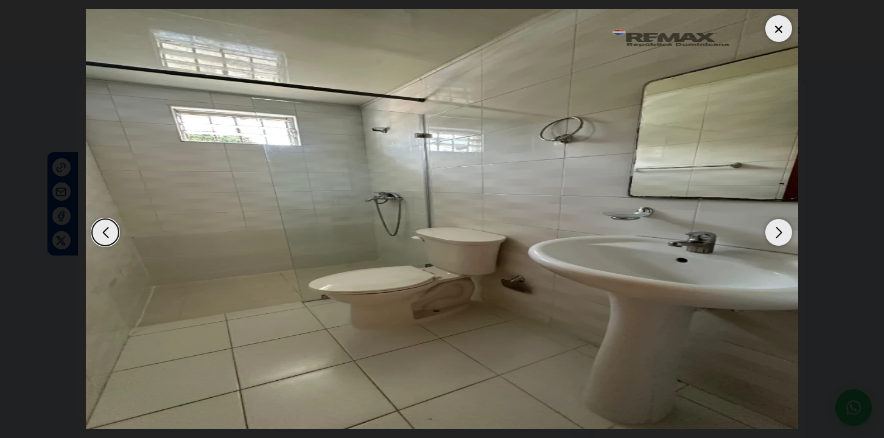
click at [785, 229] on div "Next slide" at bounding box center [778, 232] width 27 height 27
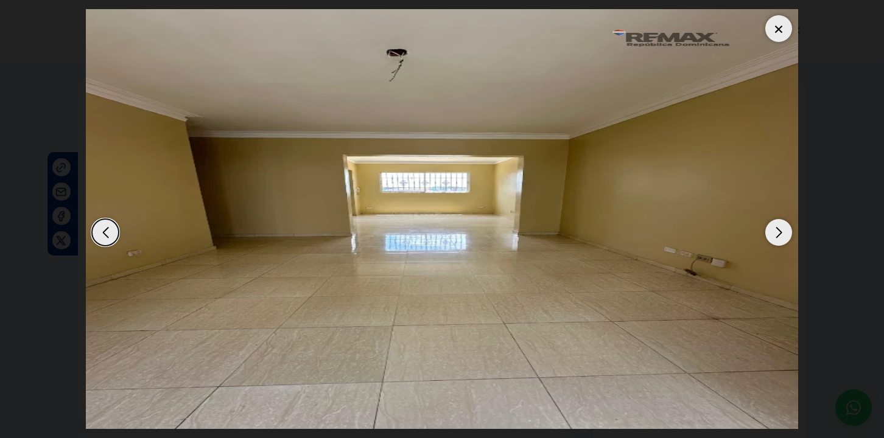
click at [785, 229] on div "Next slide" at bounding box center [778, 232] width 27 height 27
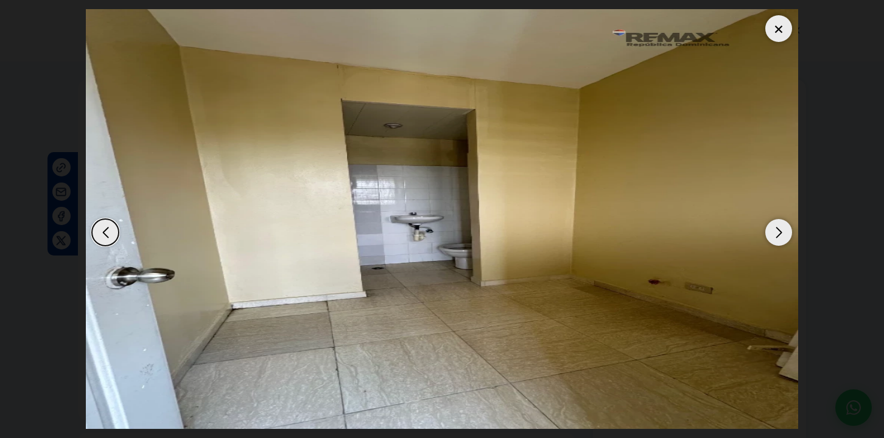
click at [786, 229] on div "Next slide" at bounding box center [778, 232] width 27 height 27
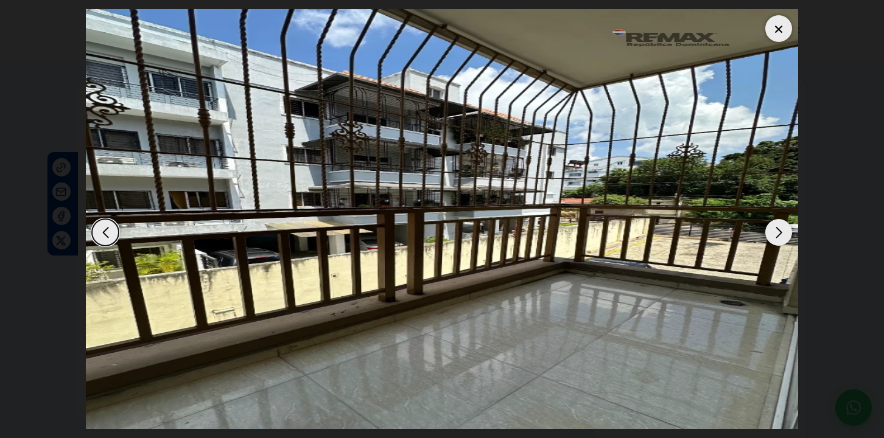
click at [776, 30] on div at bounding box center [778, 28] width 27 height 27
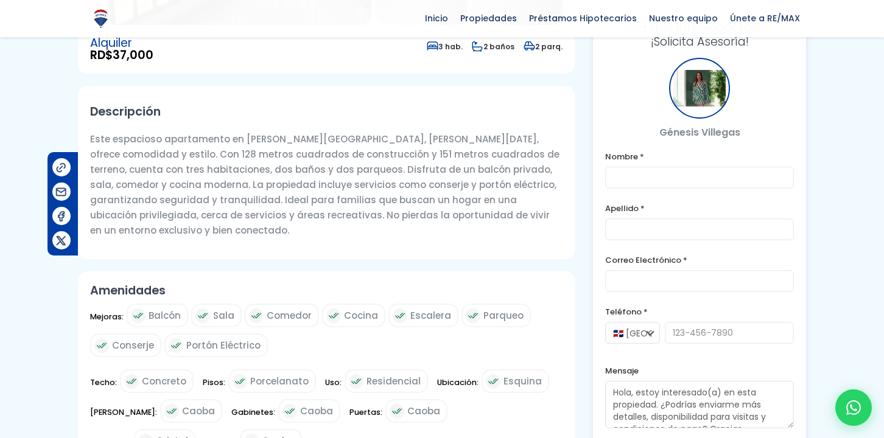
scroll to position [348, 0]
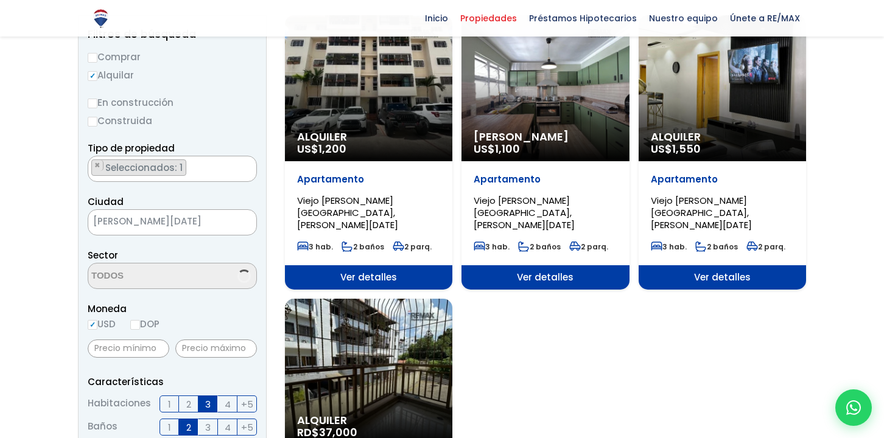
select select "98"
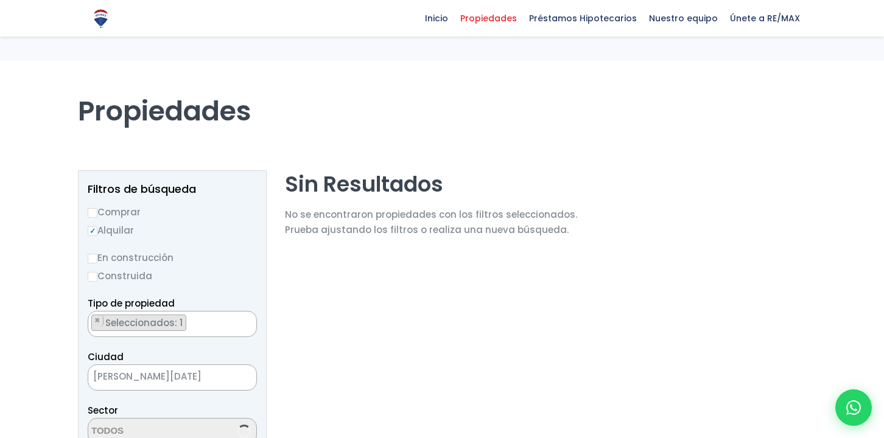
scroll to position [3402, 0]
select select "98"
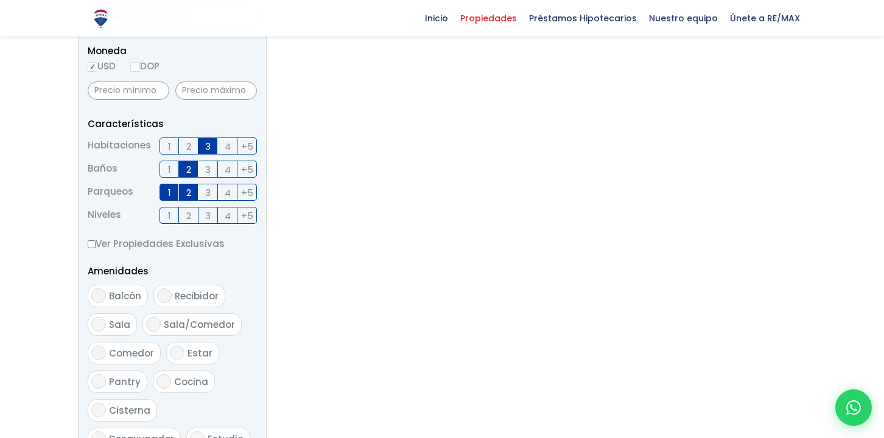
scroll to position [415, 0]
click at [139, 61] on input "DOP" at bounding box center [135, 65] width 10 height 10
radio input "true"
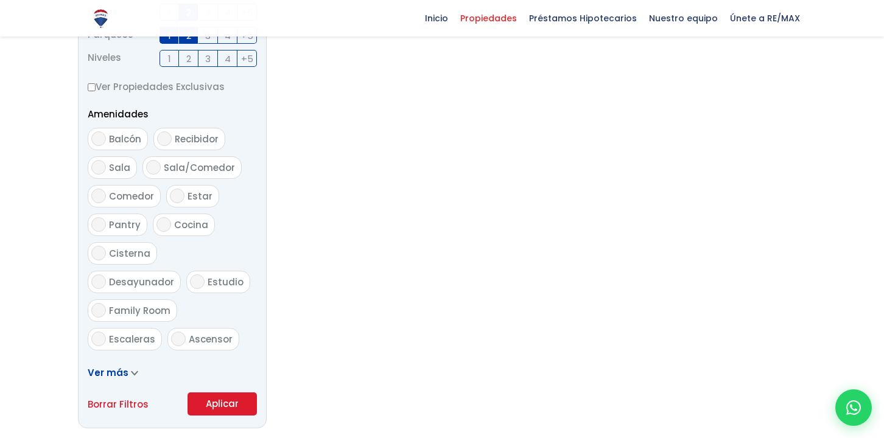
scroll to position [725, 0]
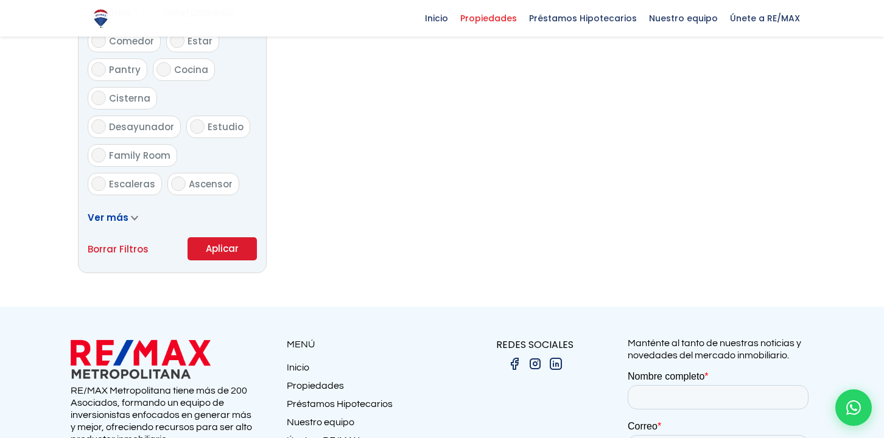
click at [222, 257] on button "Aplicar" at bounding box center [221, 248] width 69 height 23
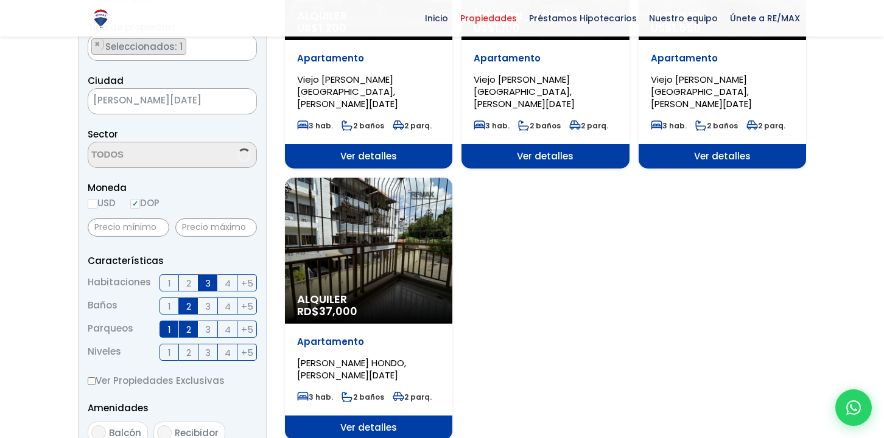
select select "98"
